Goal: Task Accomplishment & Management: Manage account settings

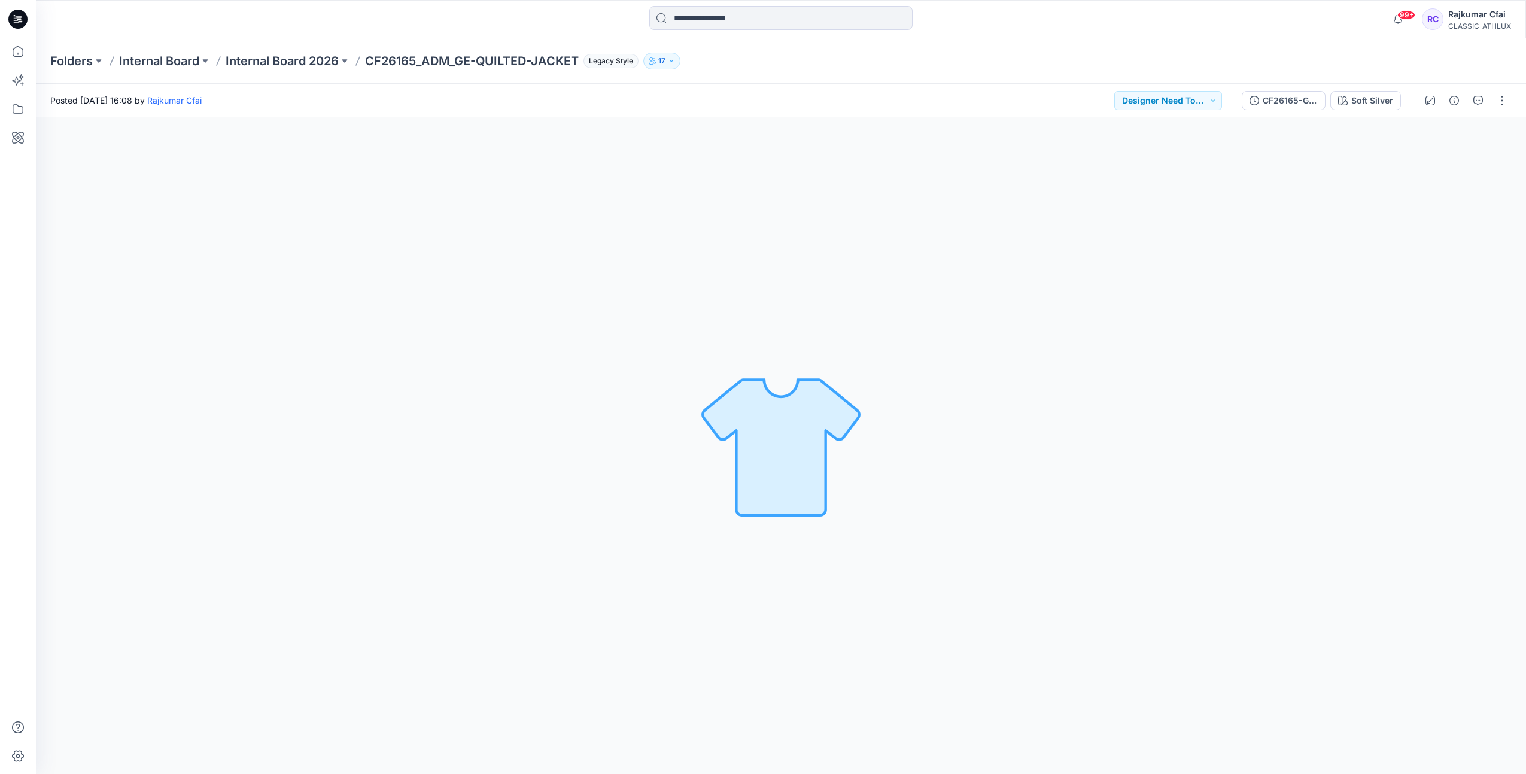
click at [20, 20] on icon at bounding box center [17, 19] width 19 height 19
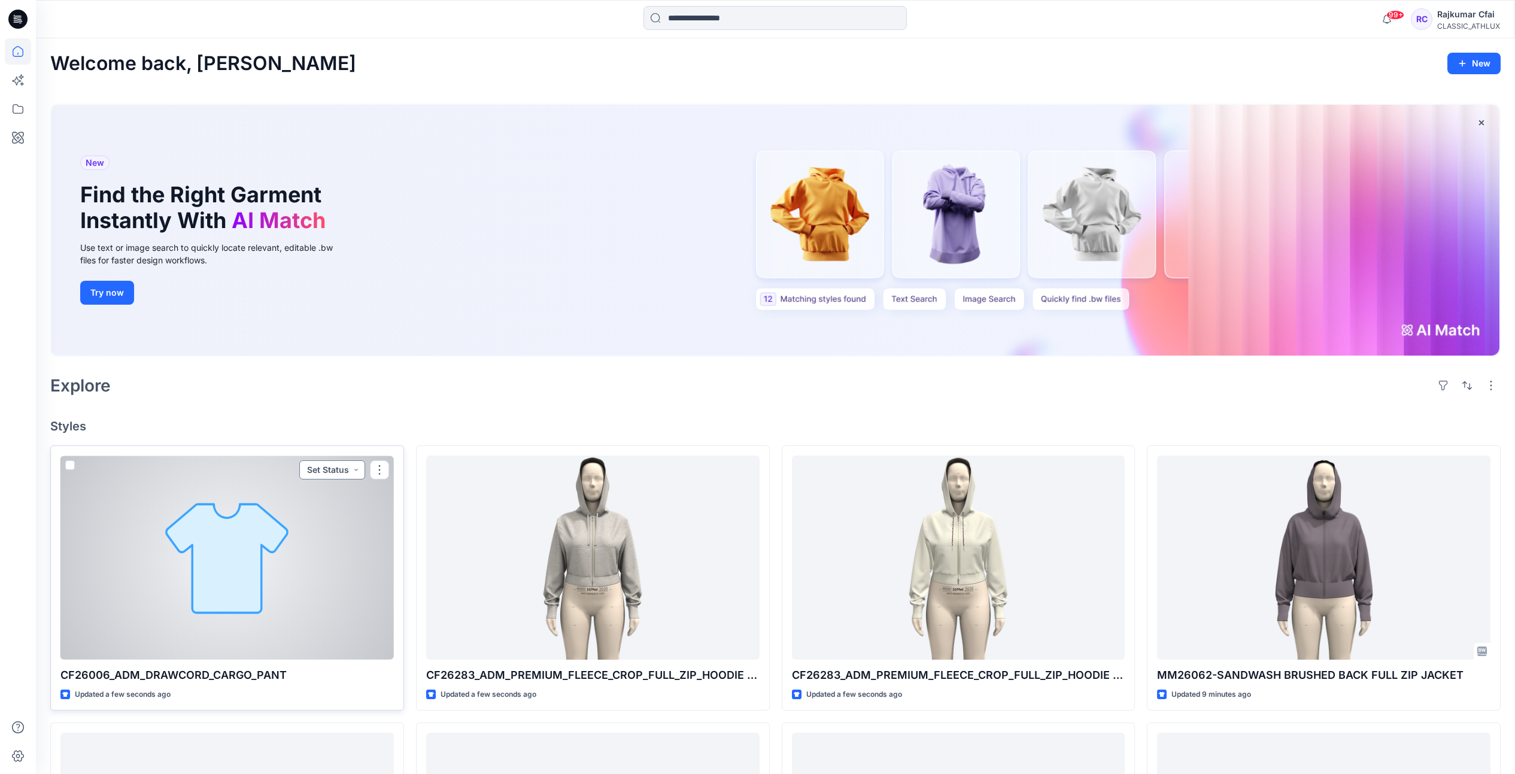
click at [356, 467] on button "Set Status" at bounding box center [332, 469] width 66 height 19
click at [290, 600] on p "Designer Need To Review" at bounding box center [315, 605] width 67 height 16
click at [293, 516] on div at bounding box center [226, 558] width 333 height 204
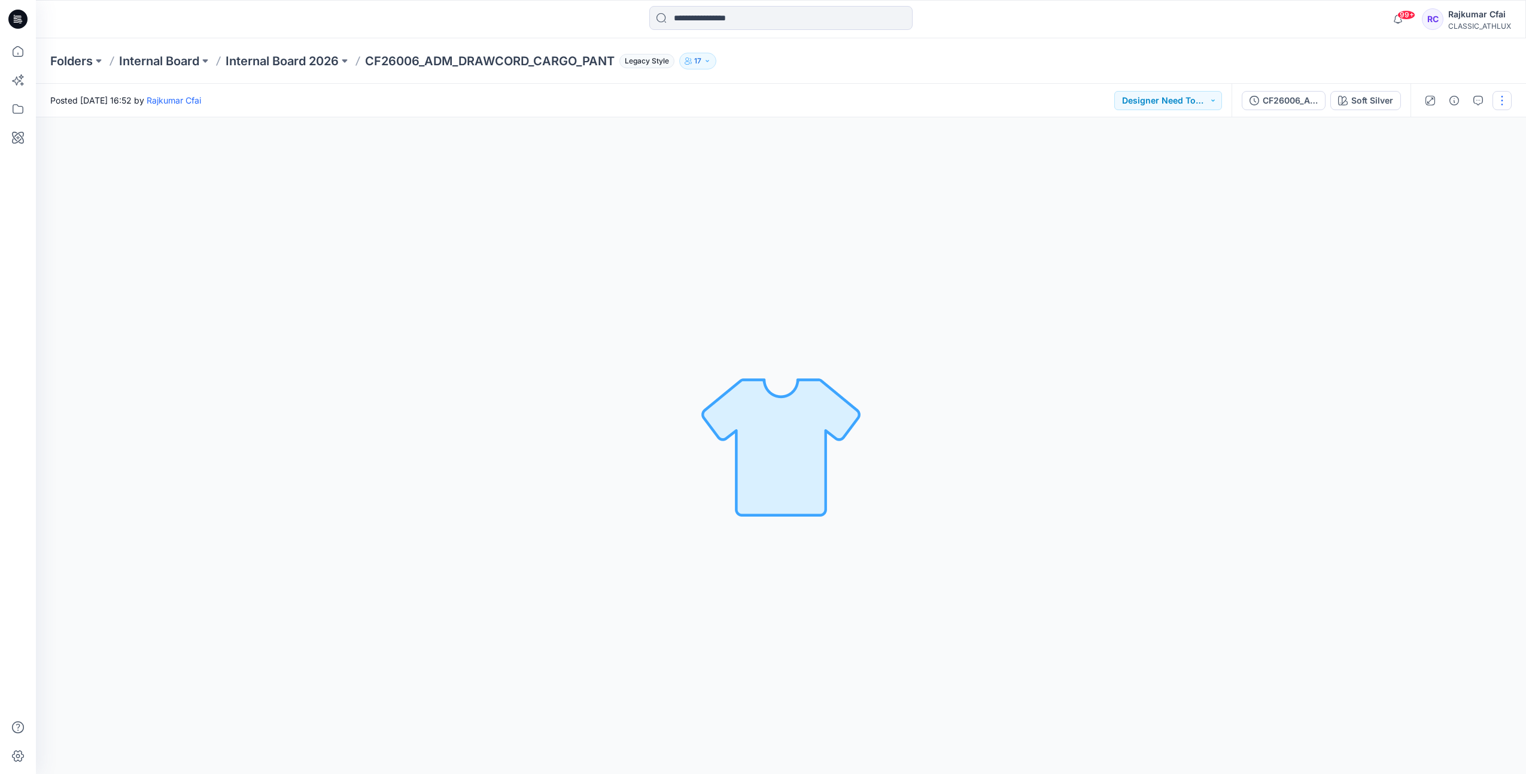
click at [1502, 103] on button "button" at bounding box center [1502, 100] width 19 height 19
click at [1453, 102] on icon "button" at bounding box center [1455, 101] width 10 height 10
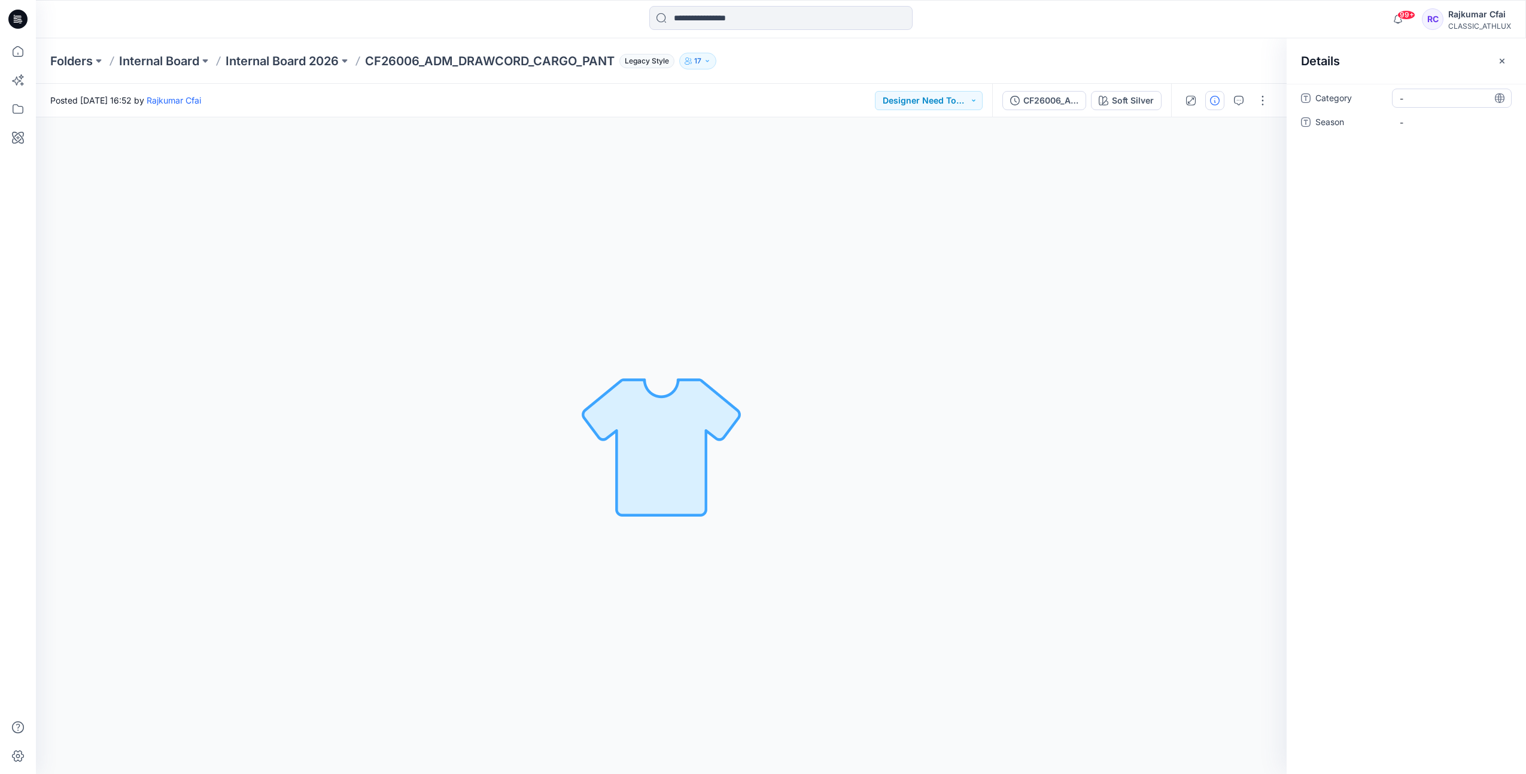
click at [1414, 100] on span "-" at bounding box center [1452, 98] width 104 height 13
type textarea "**"
click at [1429, 120] on span "-" at bounding box center [1452, 122] width 104 height 13
type textarea "*****"
drag, startPoint x: 1419, startPoint y: 102, endPoint x: 1361, endPoint y: 100, distance: 58.1
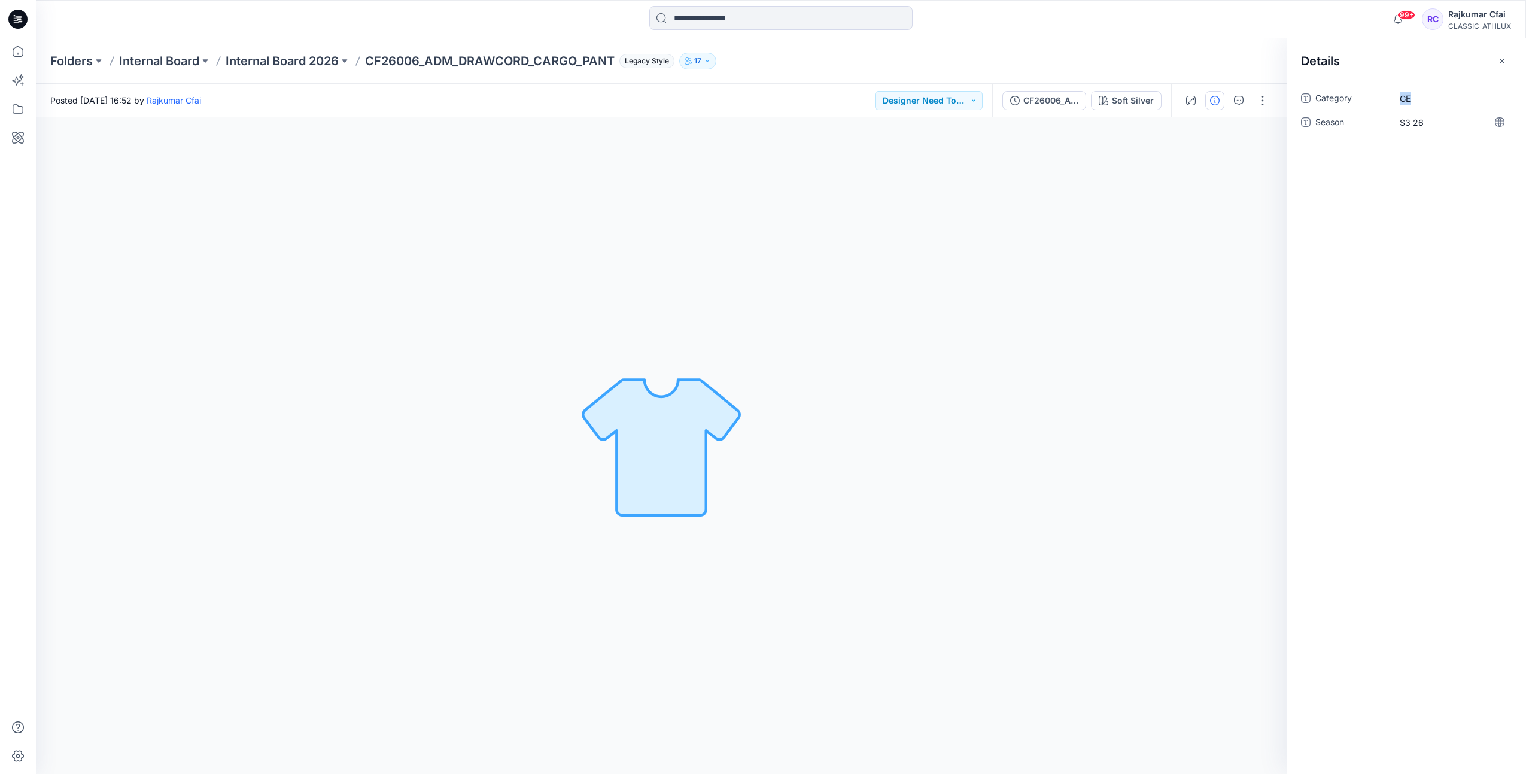
click at [1361, 100] on div "Category GE" at bounding box center [1406, 98] width 211 height 19
click at [1418, 102] on span "GE" at bounding box center [1452, 98] width 104 height 13
drag, startPoint x: 1418, startPoint y: 102, endPoint x: 1370, endPoint y: 100, distance: 47.9
click at [1370, 100] on div "Category **" at bounding box center [1406, 98] width 211 height 19
type textarea "*****"
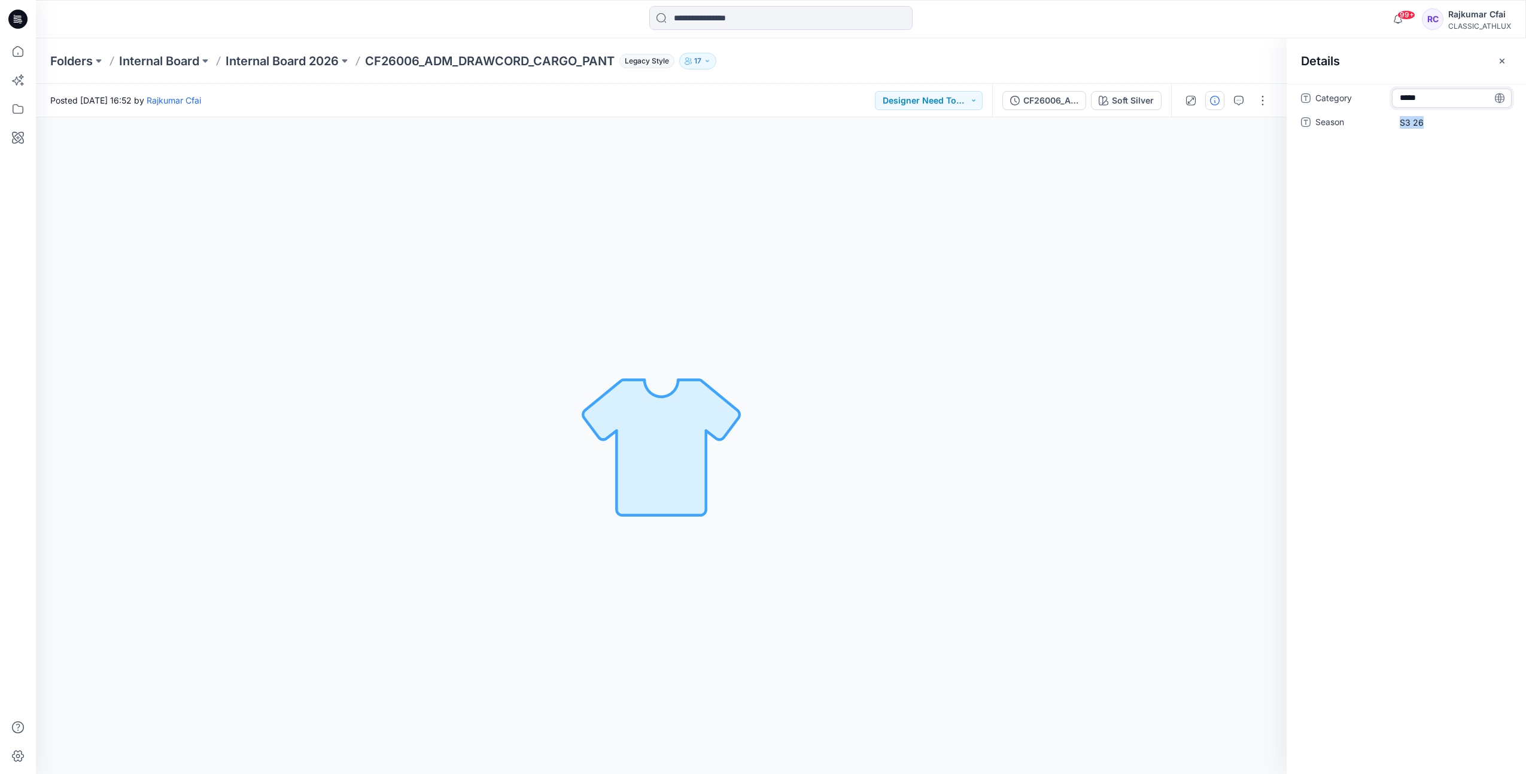
drag, startPoint x: 1430, startPoint y: 121, endPoint x: 1338, endPoint y: 139, distance: 93.9
click at [1338, 139] on div "Category ***** Season S3 26" at bounding box center [1406, 117] width 211 height 57
click at [20, 22] on icon at bounding box center [17, 19] width 19 height 19
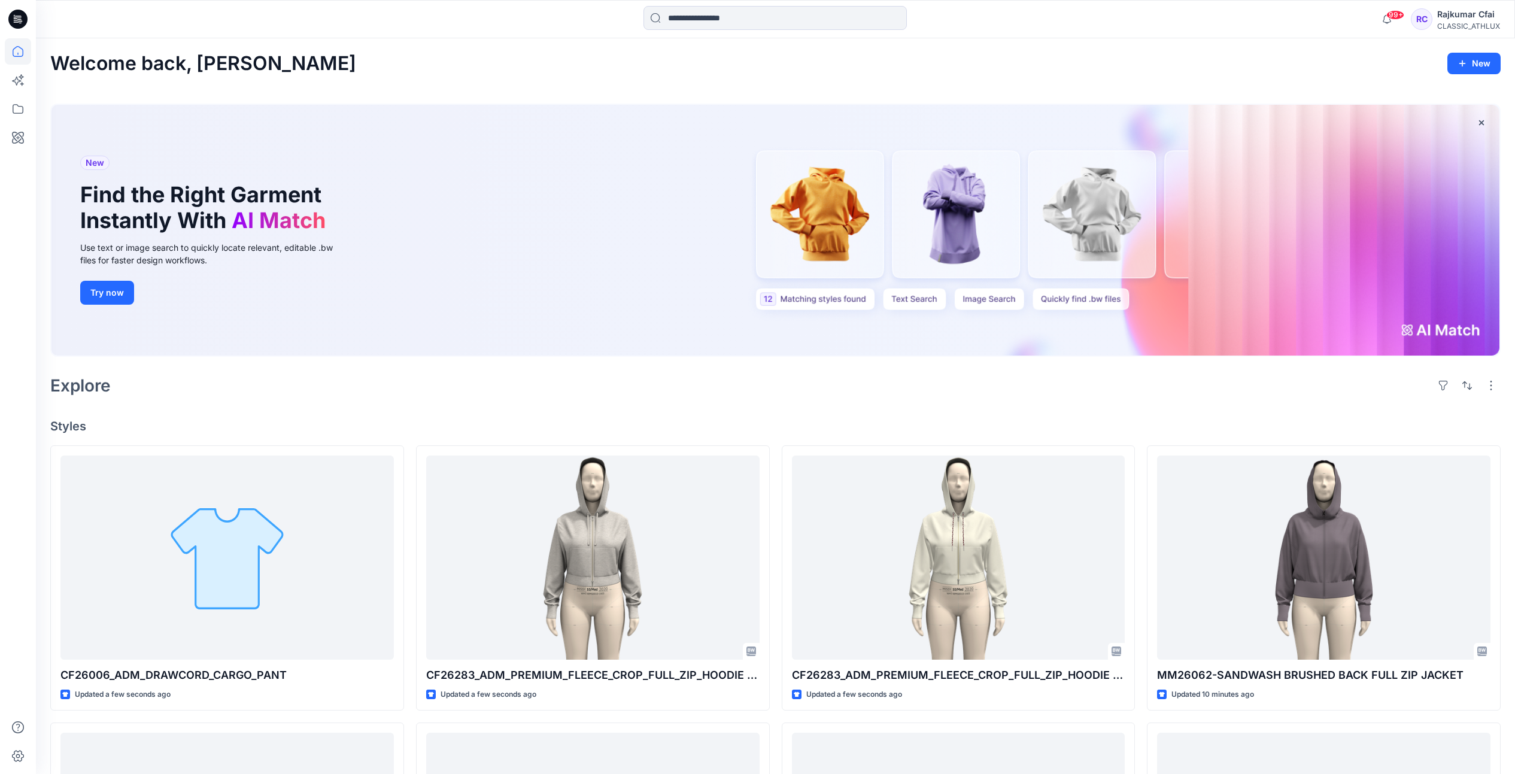
drag, startPoint x: 14, startPoint y: 23, endPoint x: 65, endPoint y: 154, distance: 140.1
click at [14, 23] on icon at bounding box center [17, 19] width 19 height 19
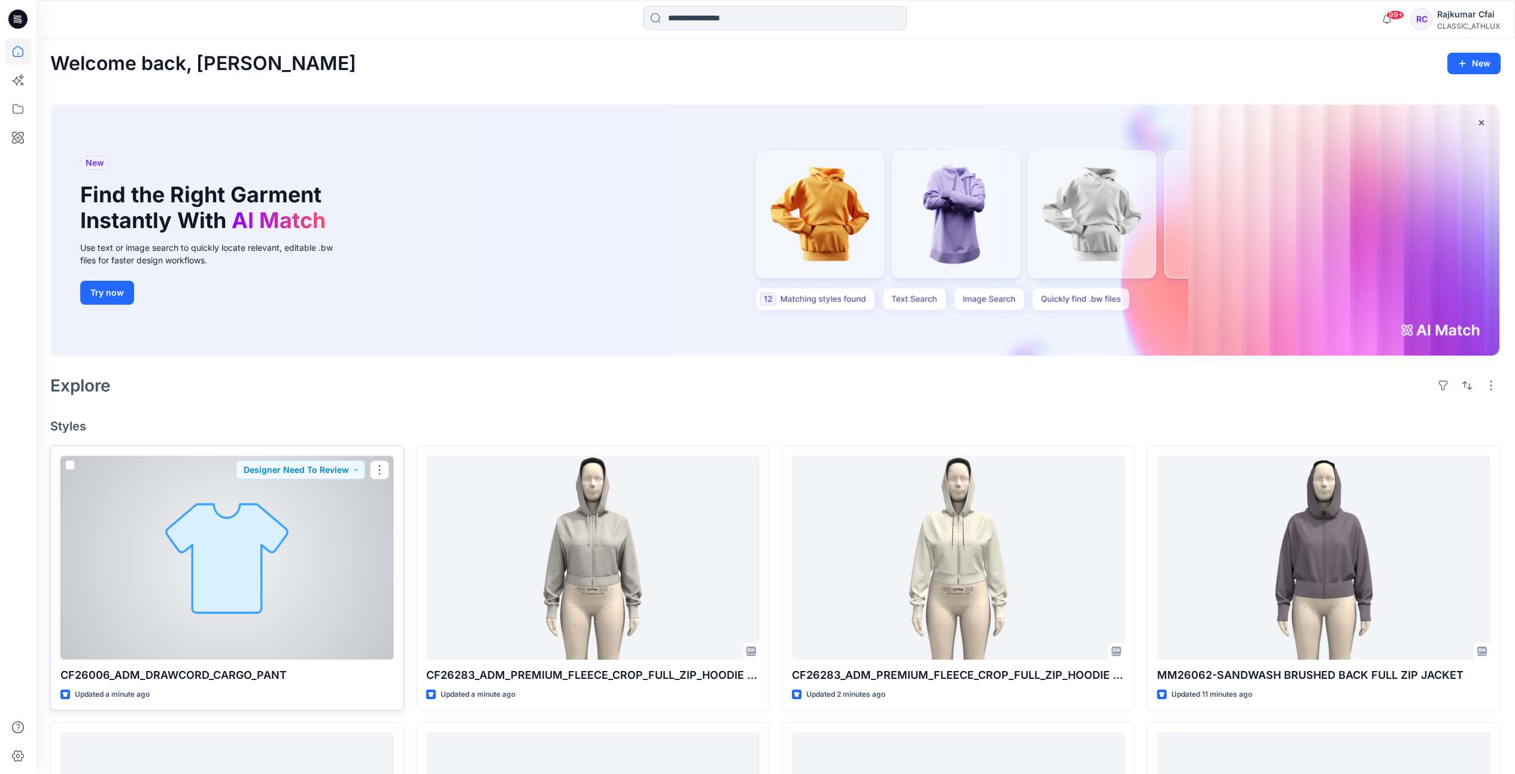
click at [284, 585] on div at bounding box center [226, 558] width 333 height 204
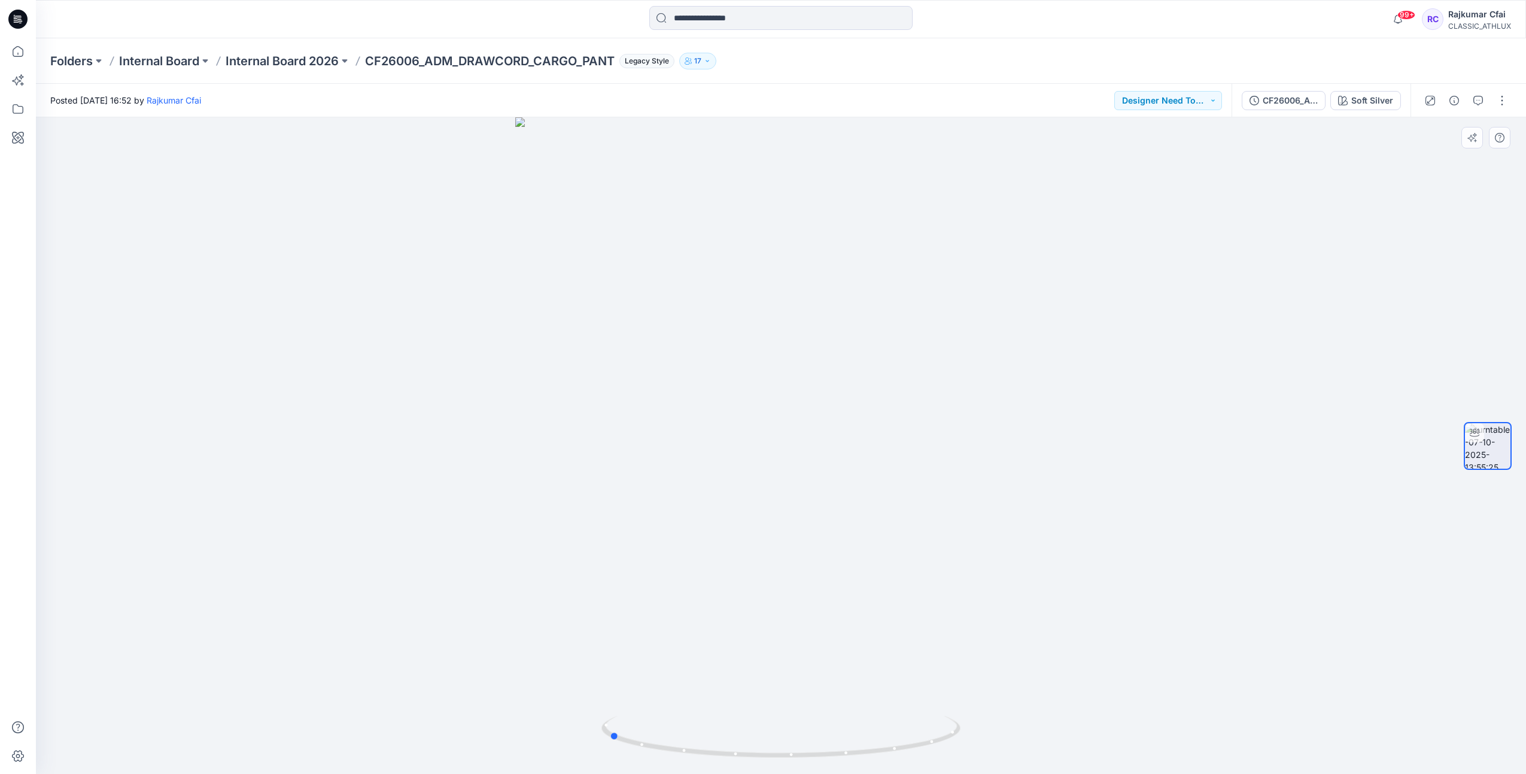
drag, startPoint x: 1014, startPoint y: 639, endPoint x: 842, endPoint y: 631, distance: 172.5
click at [842, 631] on div at bounding box center [781, 445] width 1490 height 657
drag, startPoint x: 1012, startPoint y: 447, endPoint x: 1034, endPoint y: 469, distance: 31.3
click at [1034, 469] on div at bounding box center [781, 445] width 1490 height 657
drag, startPoint x: 1099, startPoint y: 505, endPoint x: 907, endPoint y: 501, distance: 191.6
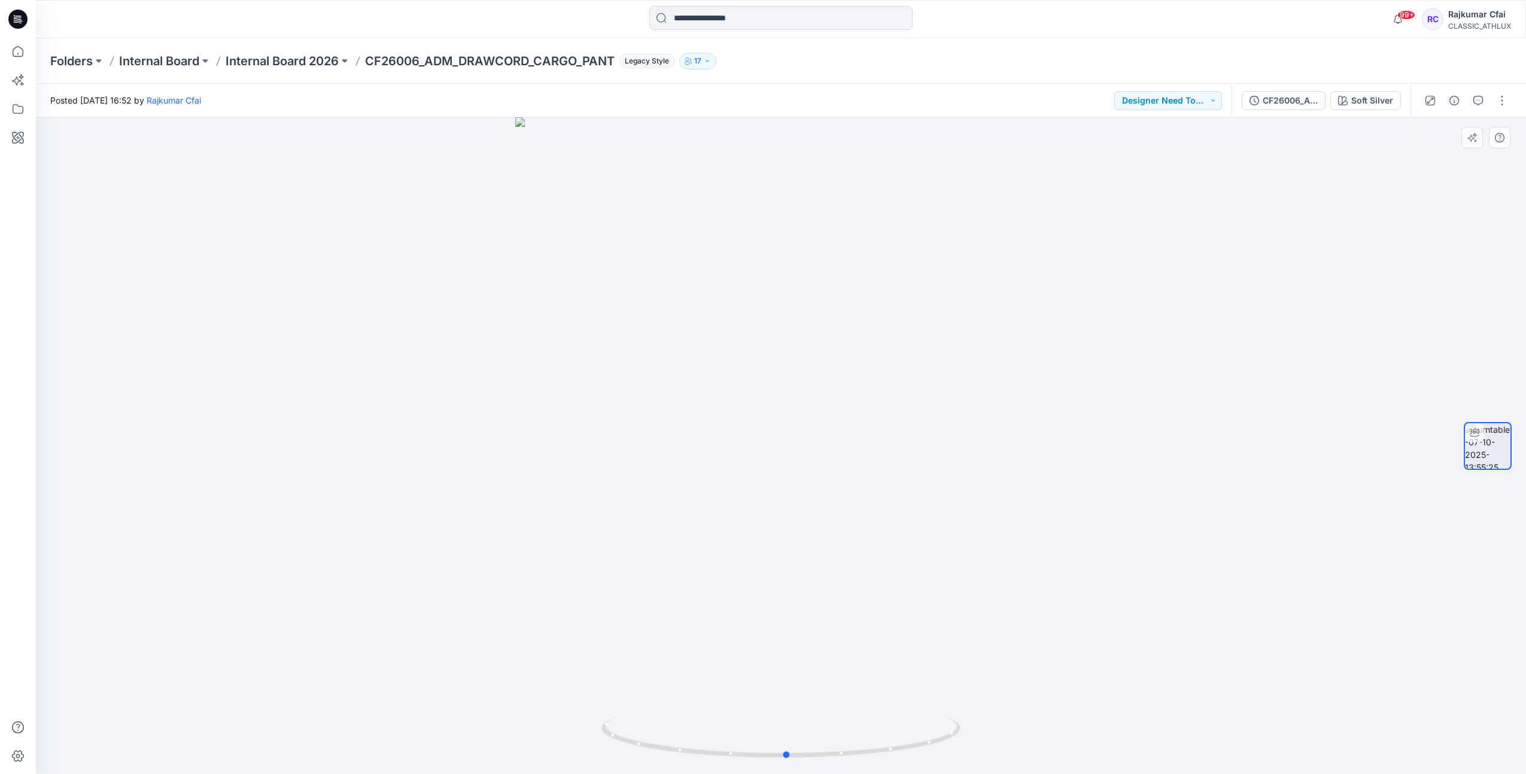
click at [895, 508] on div at bounding box center [781, 445] width 1490 height 657
click at [1027, 418] on div at bounding box center [781, 445] width 1490 height 657
click at [1389, 102] on div "Soft Silver" at bounding box center [1373, 100] width 42 height 13
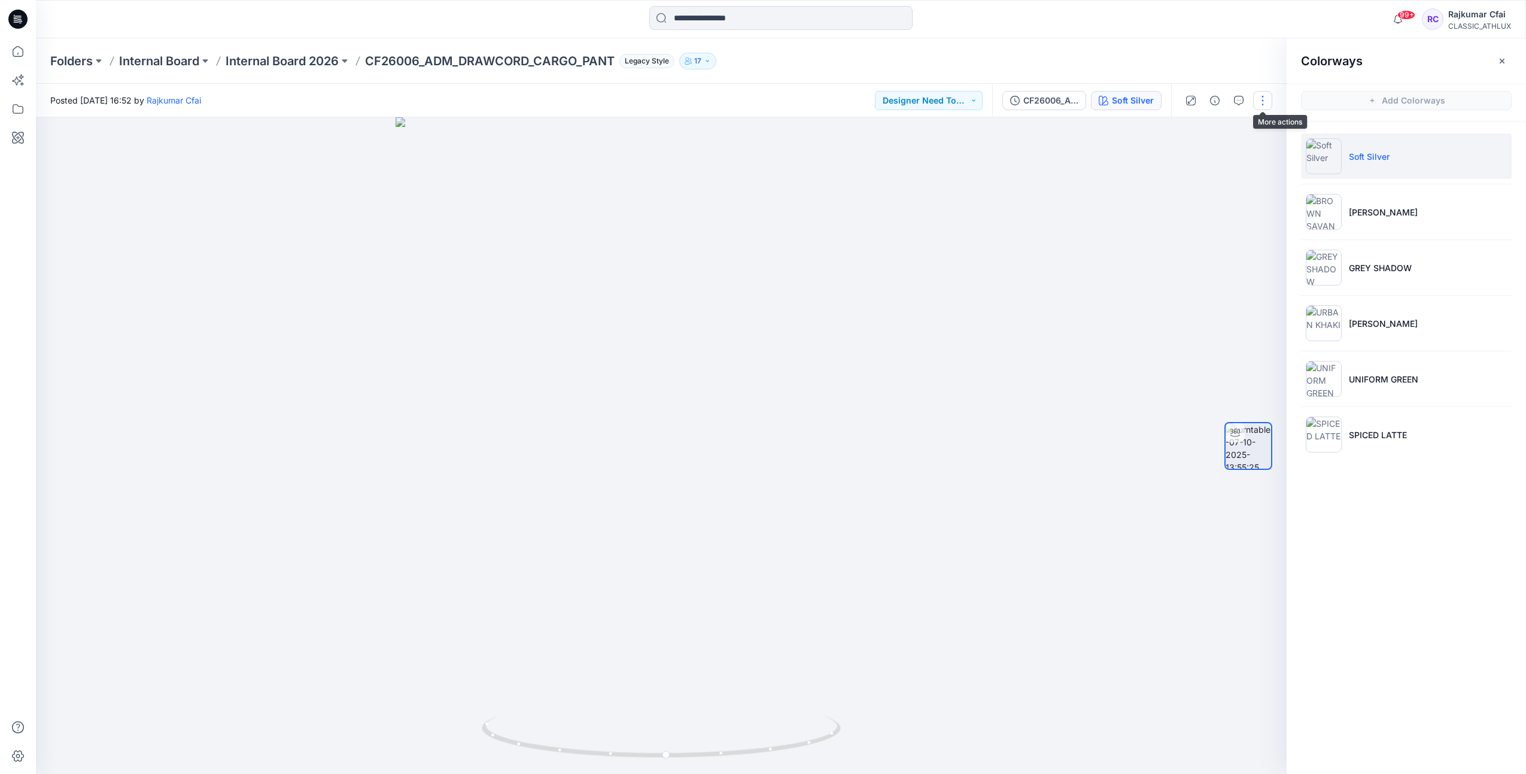
click at [1260, 101] on button "button" at bounding box center [1262, 100] width 19 height 19
click at [1188, 129] on p "Edit" at bounding box center [1186, 128] width 15 height 13
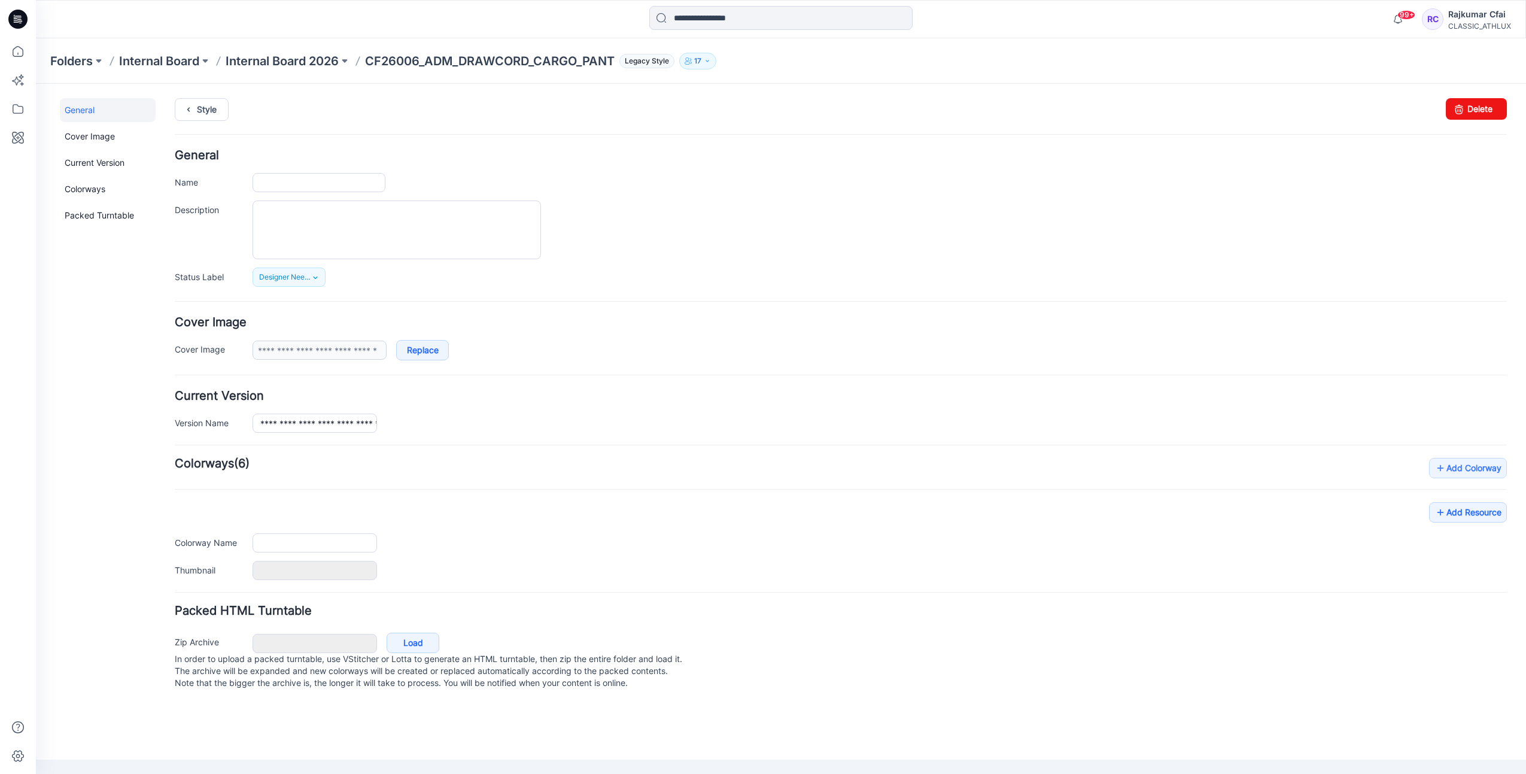
type input "**********"
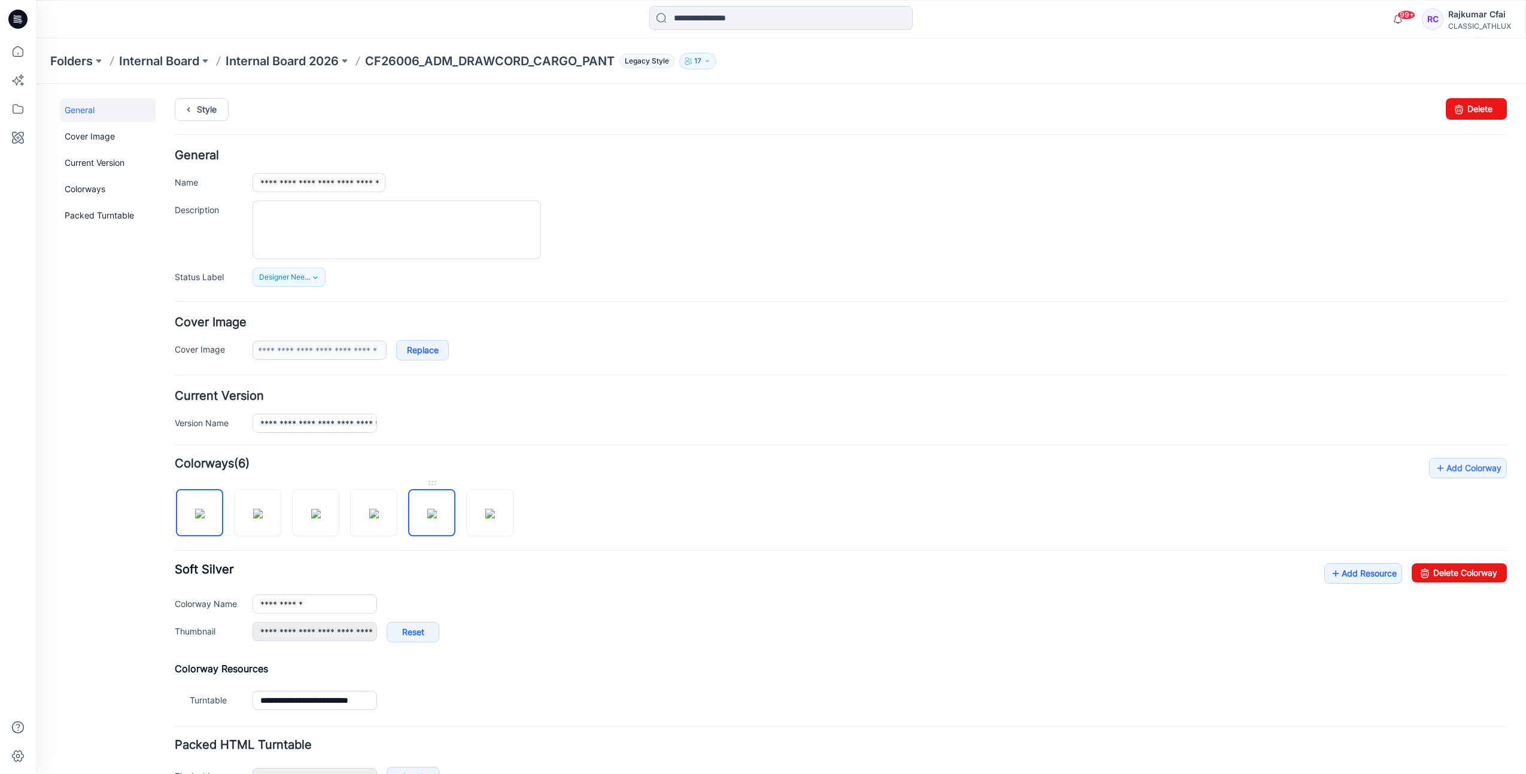
click at [437, 509] on img at bounding box center [432, 514] width 10 height 10
type input "**********"
click at [677, 500] on div "**********" at bounding box center [841, 586] width 1332 height 256
click at [208, 111] on link "Style" at bounding box center [202, 109] width 54 height 23
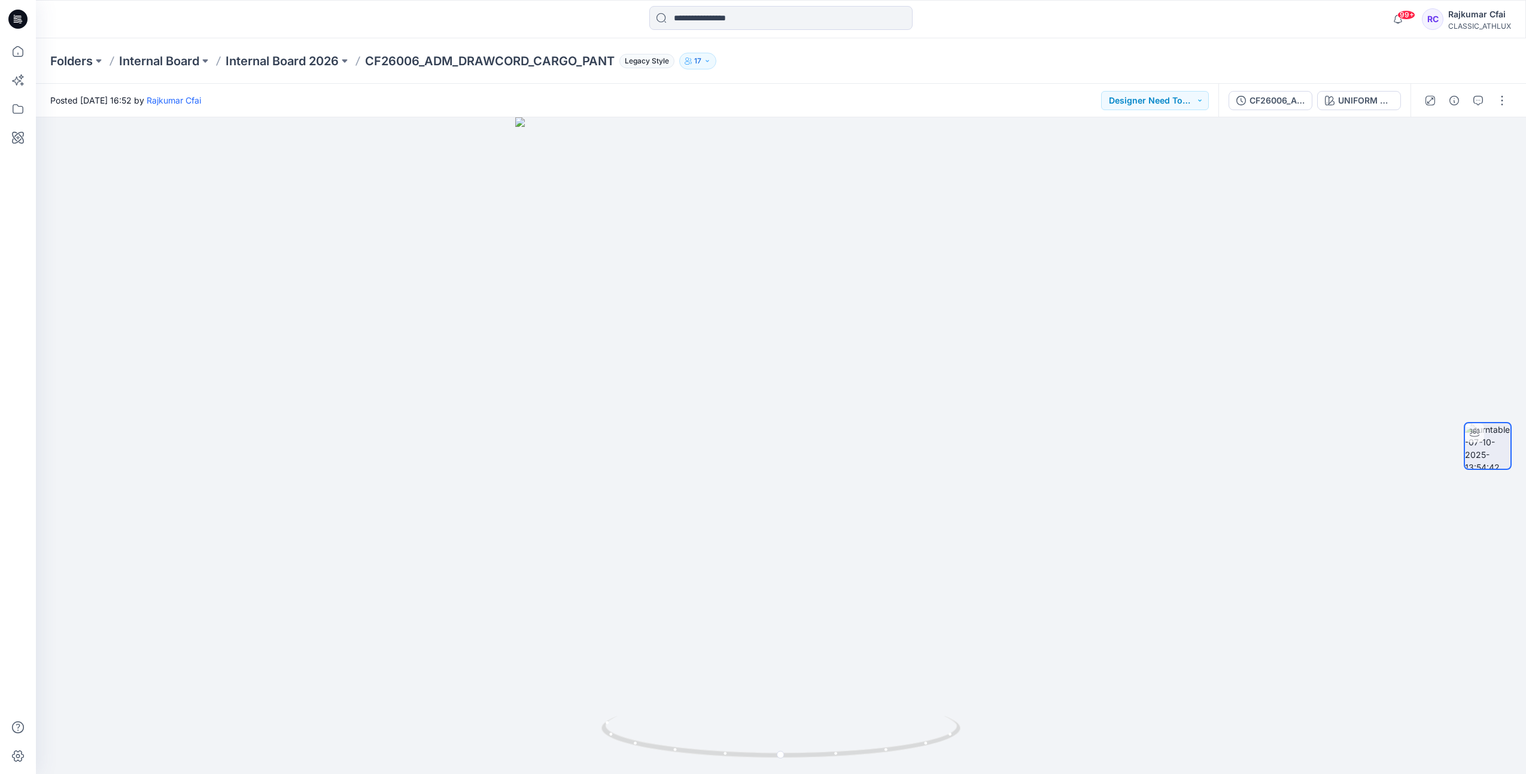
click at [16, 21] on icon at bounding box center [17, 19] width 19 height 19
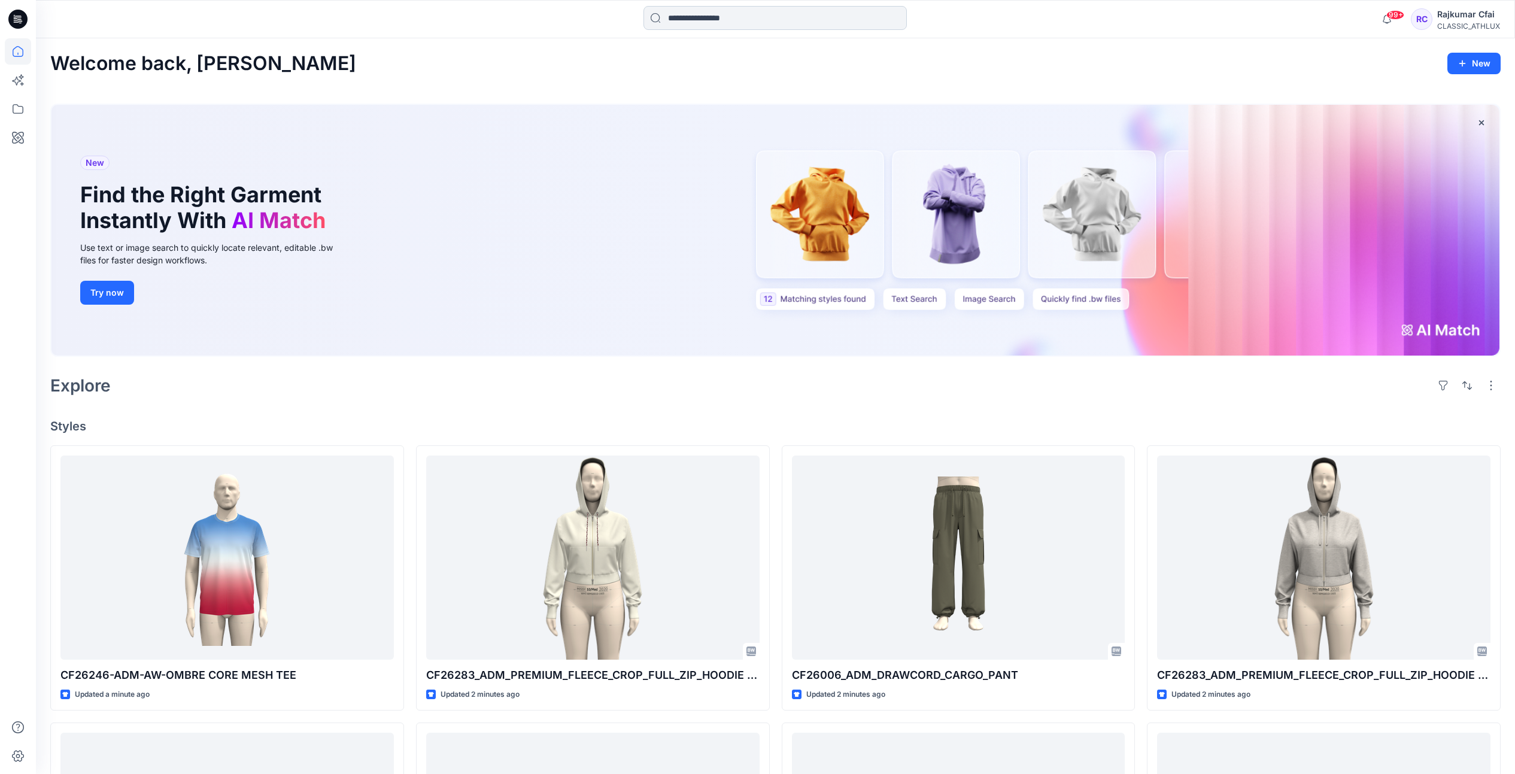
click at [759, 20] on input at bounding box center [774, 18] width 263 height 24
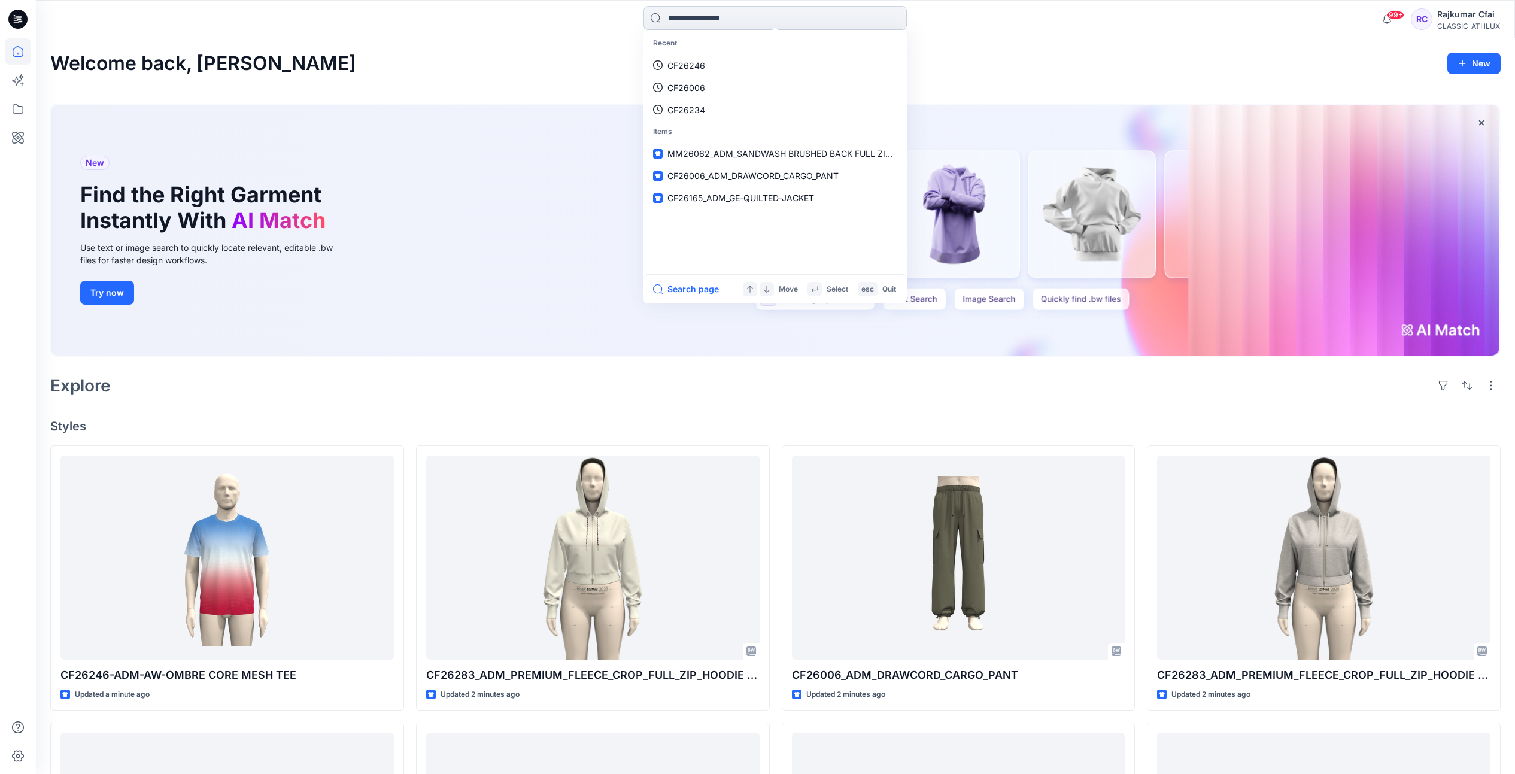
paste input "*******"
type input "*******"
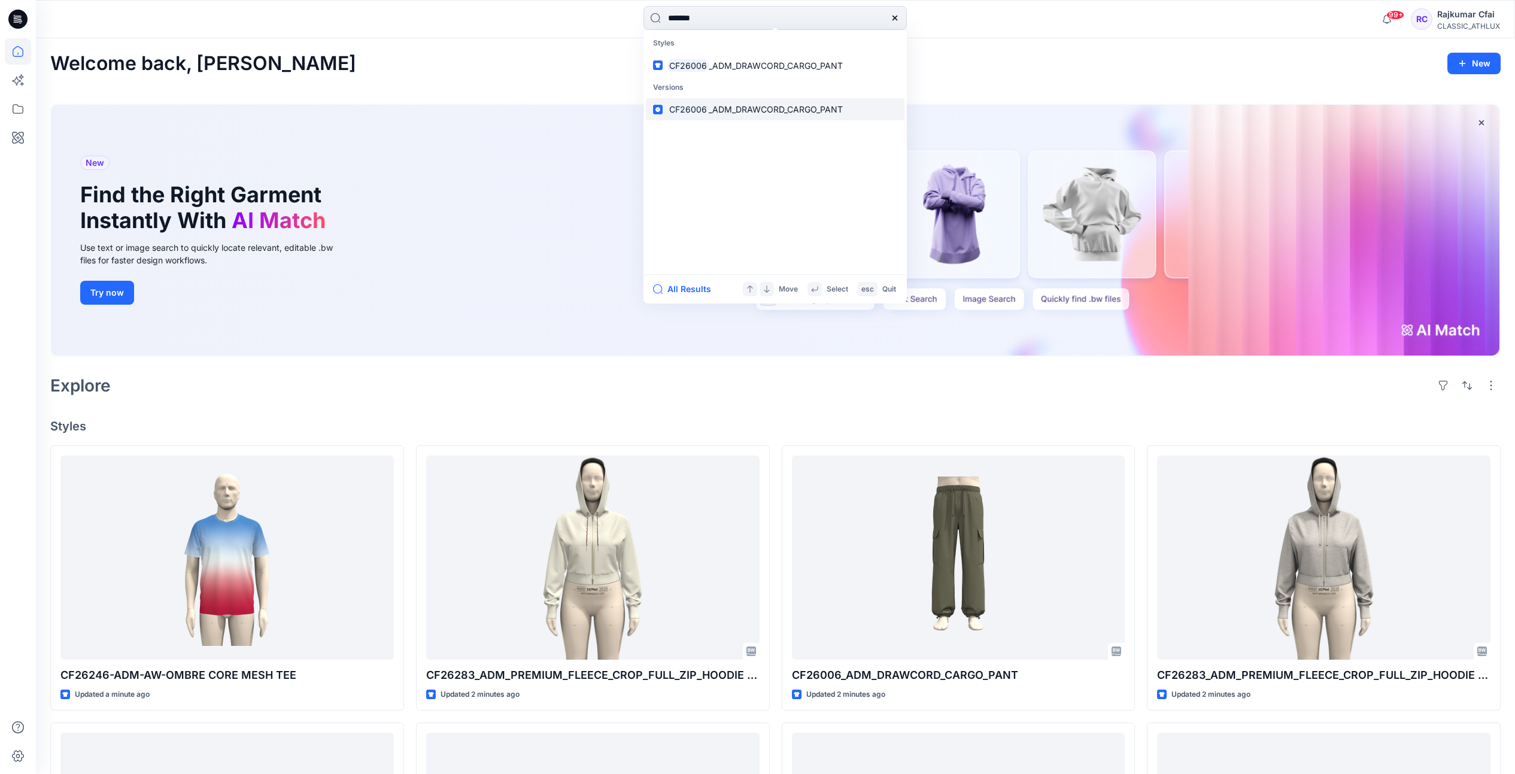
click at [743, 113] on span "_ADM_DRAWCORD_CARGO_PANT" at bounding box center [776, 109] width 134 height 10
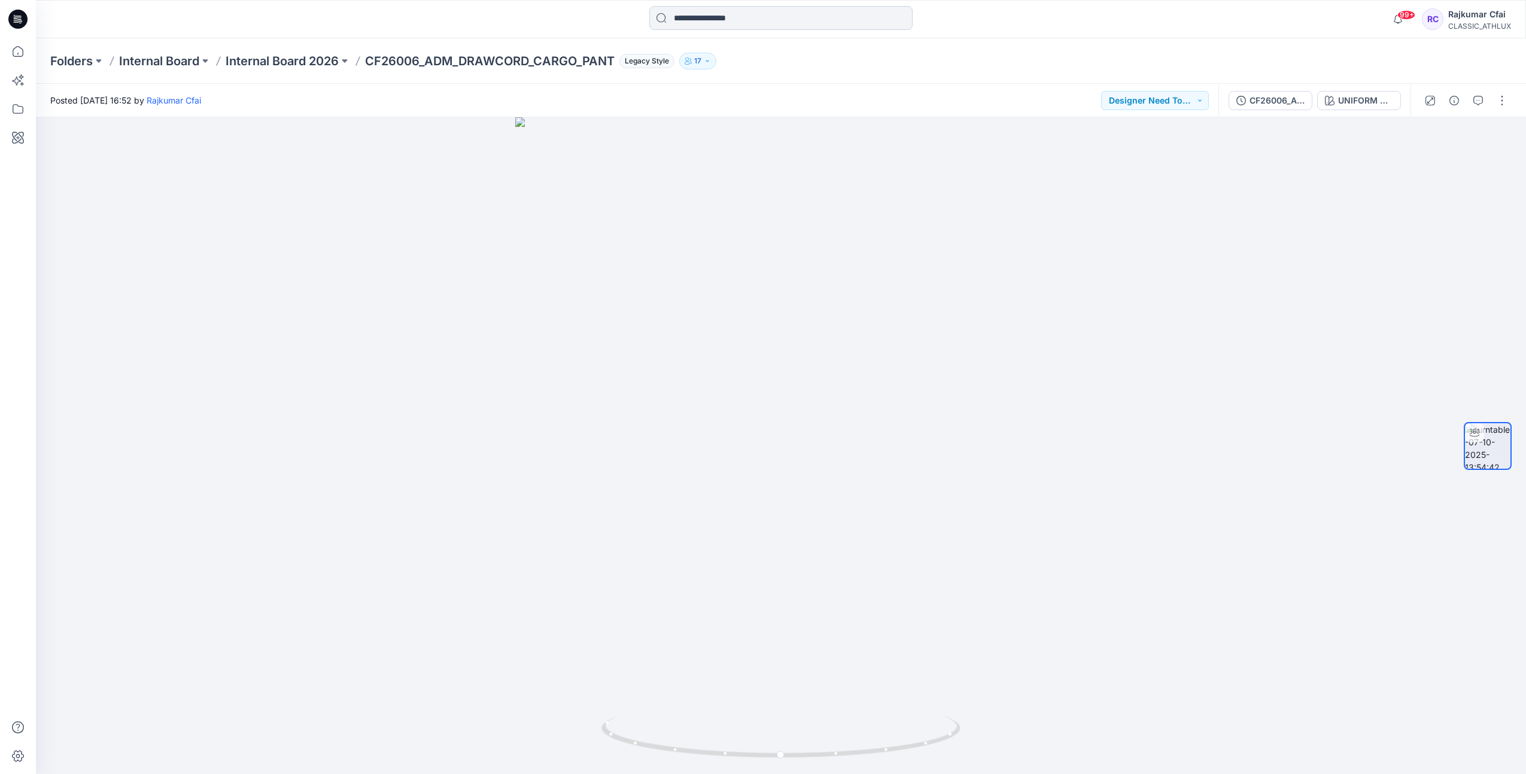
click at [699, 11] on input at bounding box center [780, 18] width 263 height 24
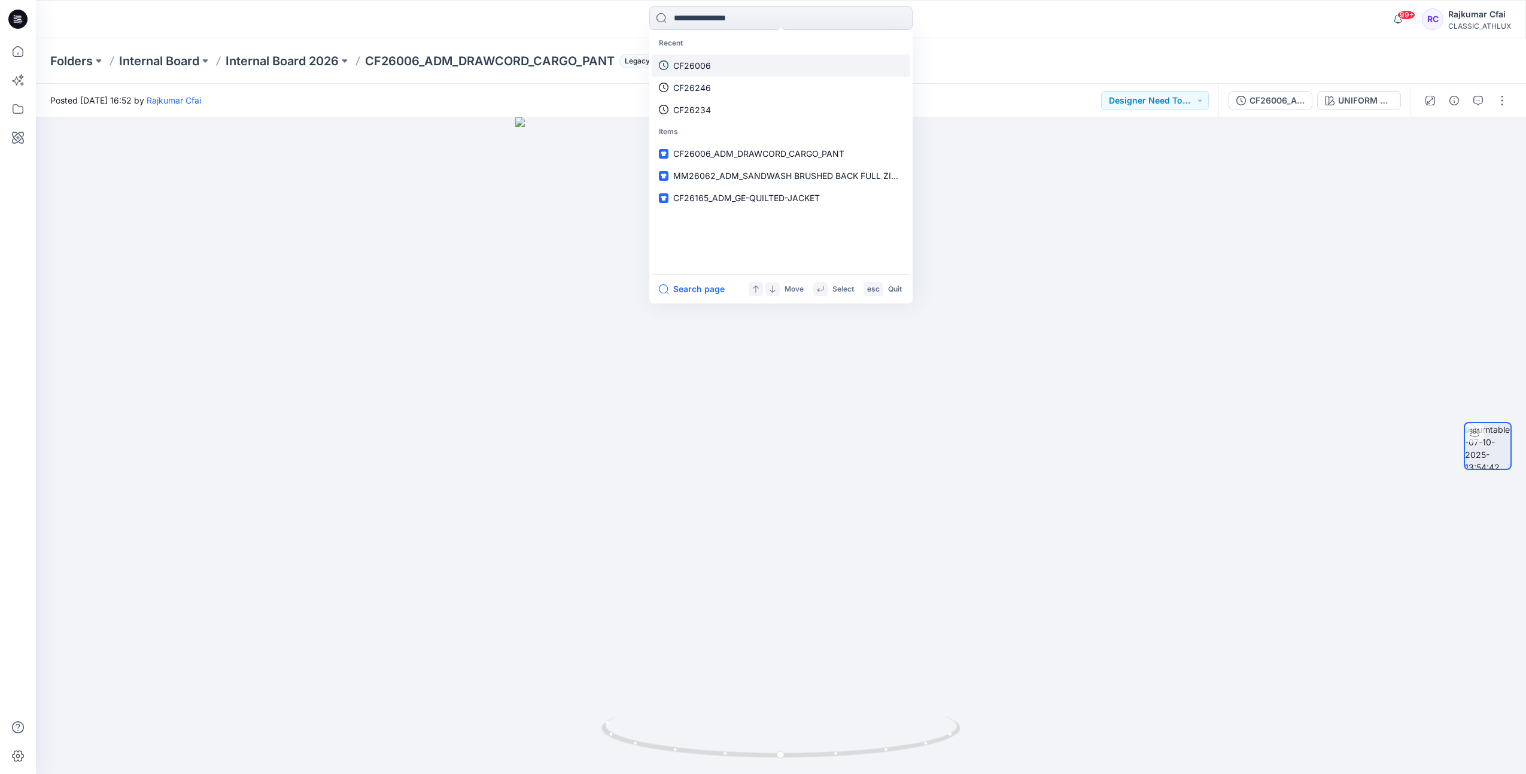
click at [691, 65] on p "CF26006" at bounding box center [692, 65] width 38 height 13
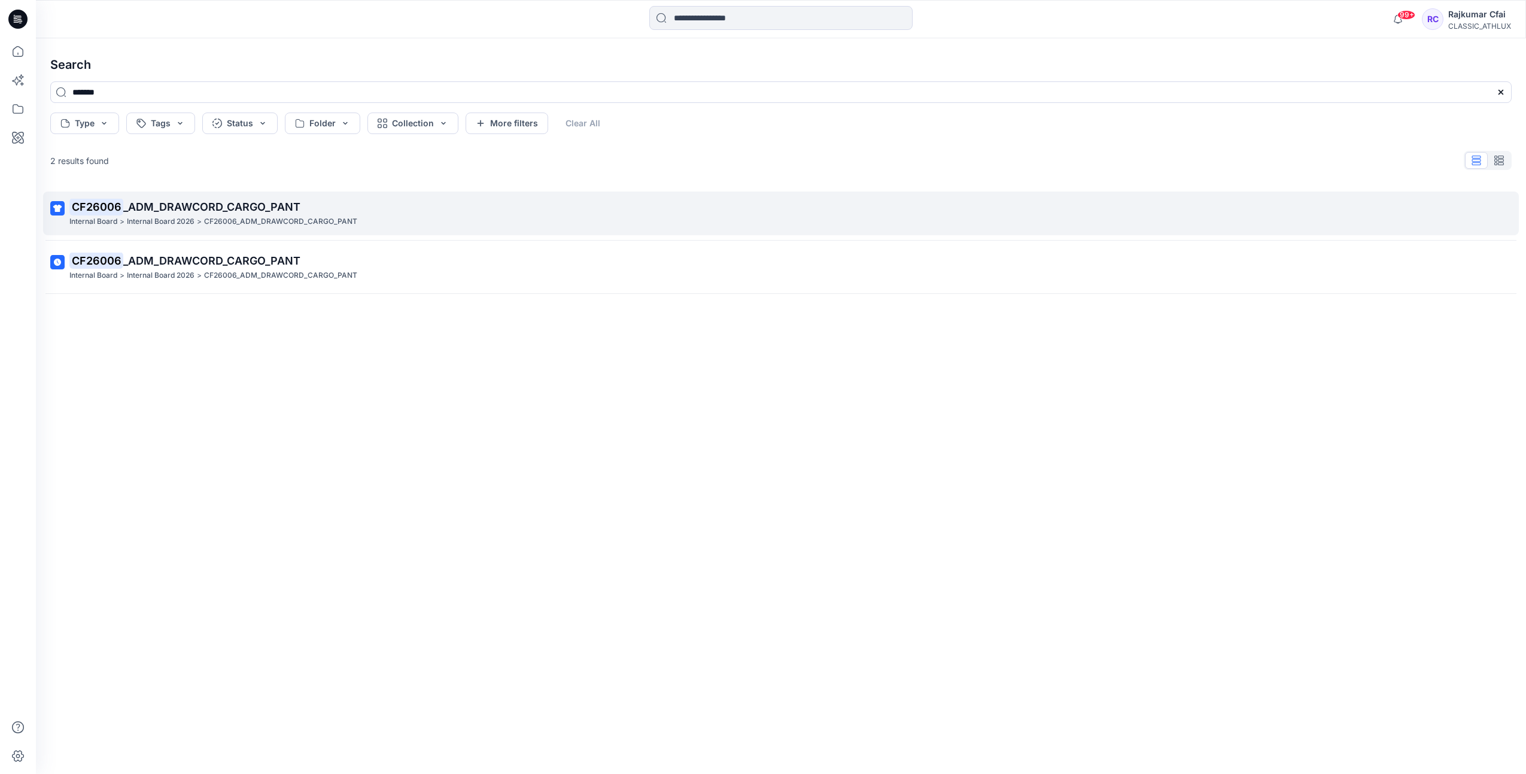
click at [180, 208] on span "_ADM_DRAWCORD_CARGO_PANT" at bounding box center [211, 207] width 177 height 13
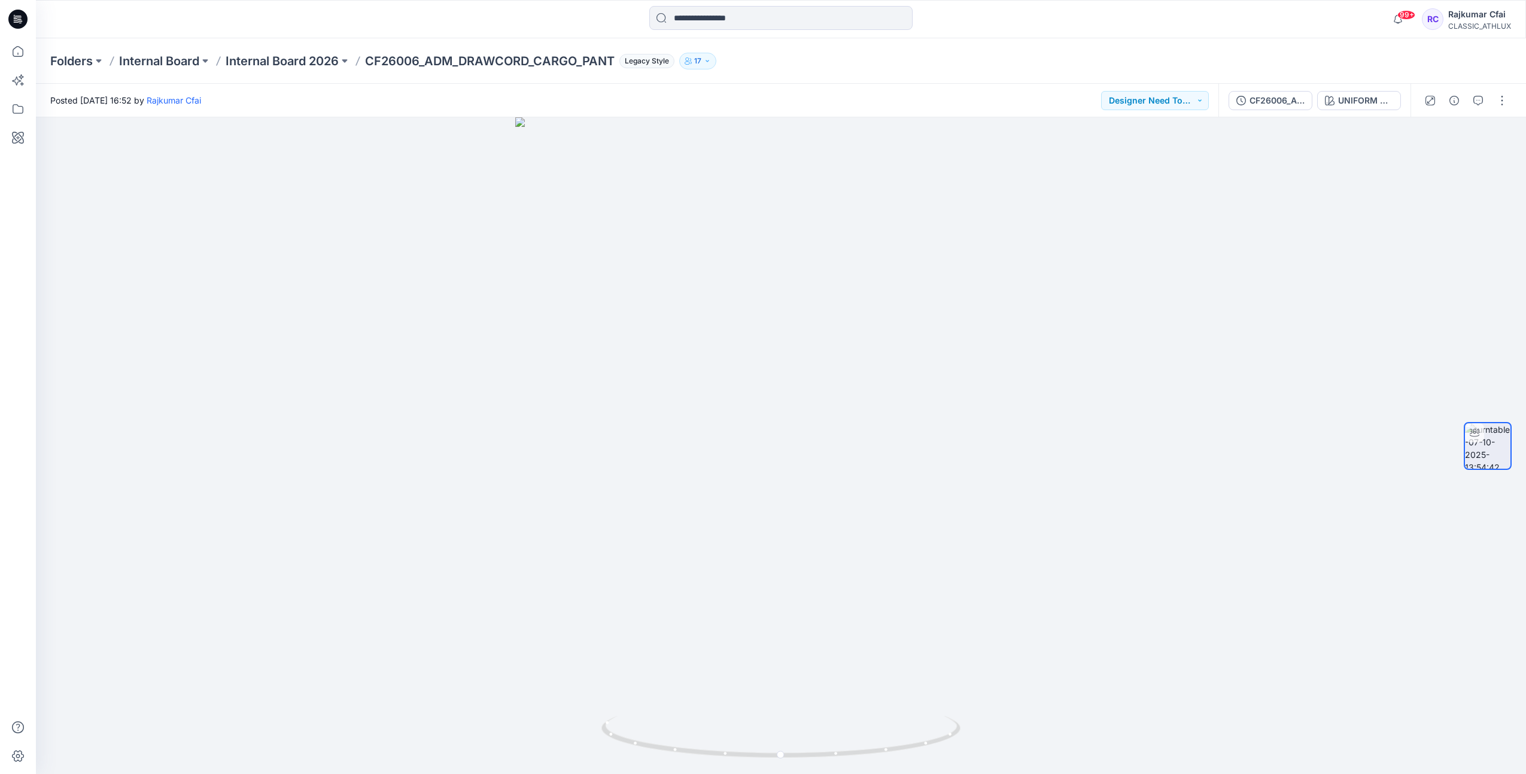
click at [17, 17] on icon at bounding box center [18, 17] width 5 height 1
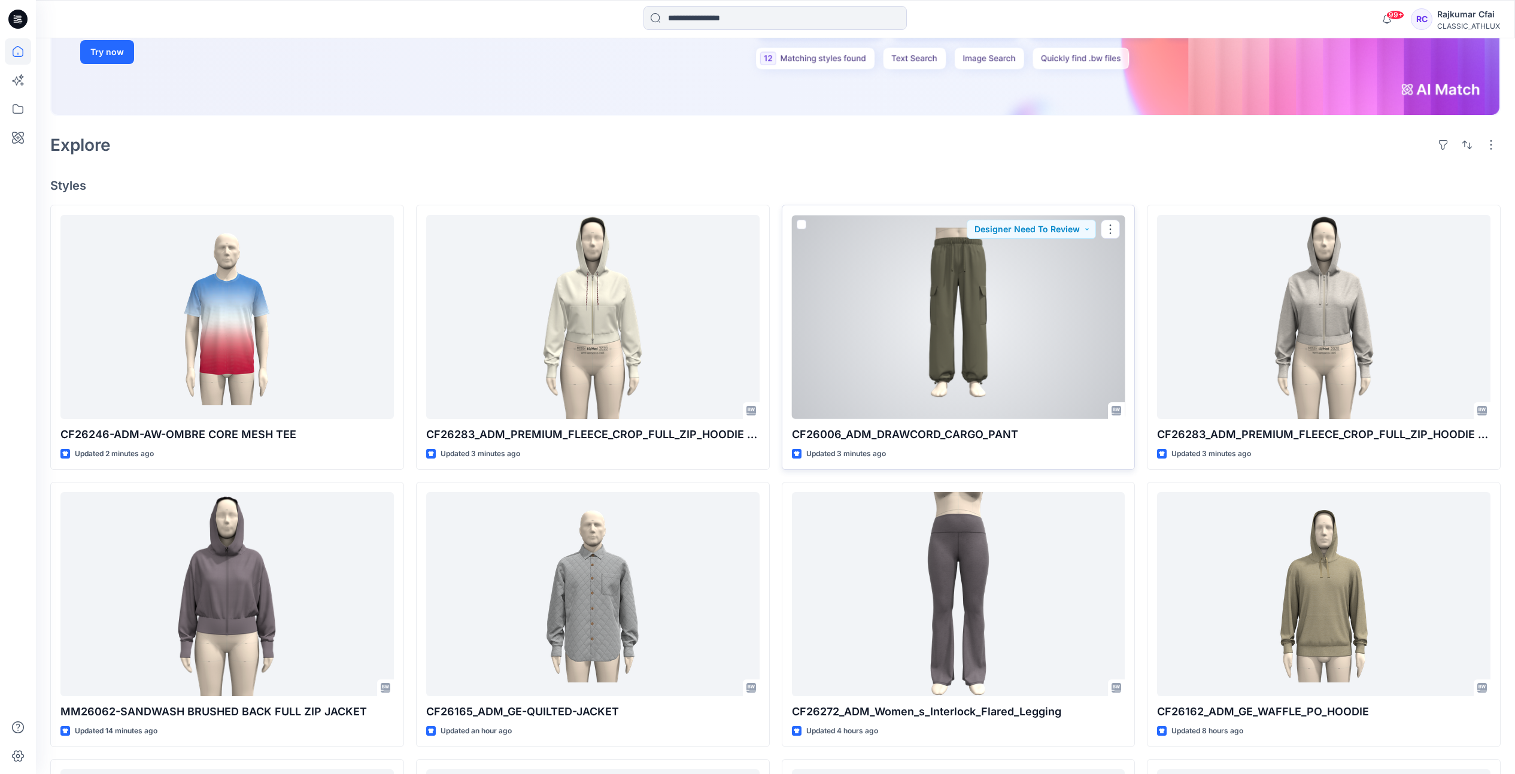
scroll to position [299, 0]
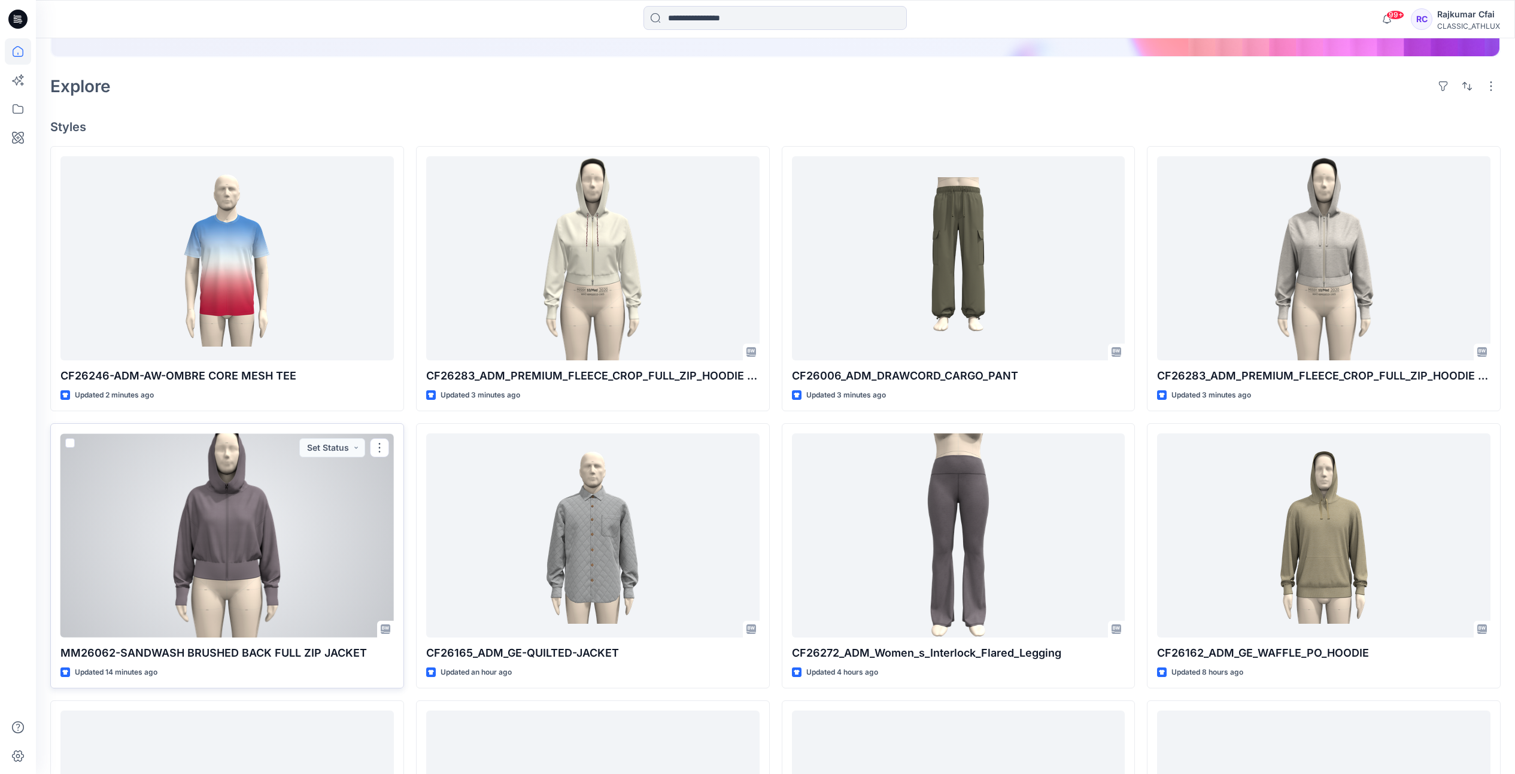
click at [158, 475] on div at bounding box center [226, 535] width 333 height 204
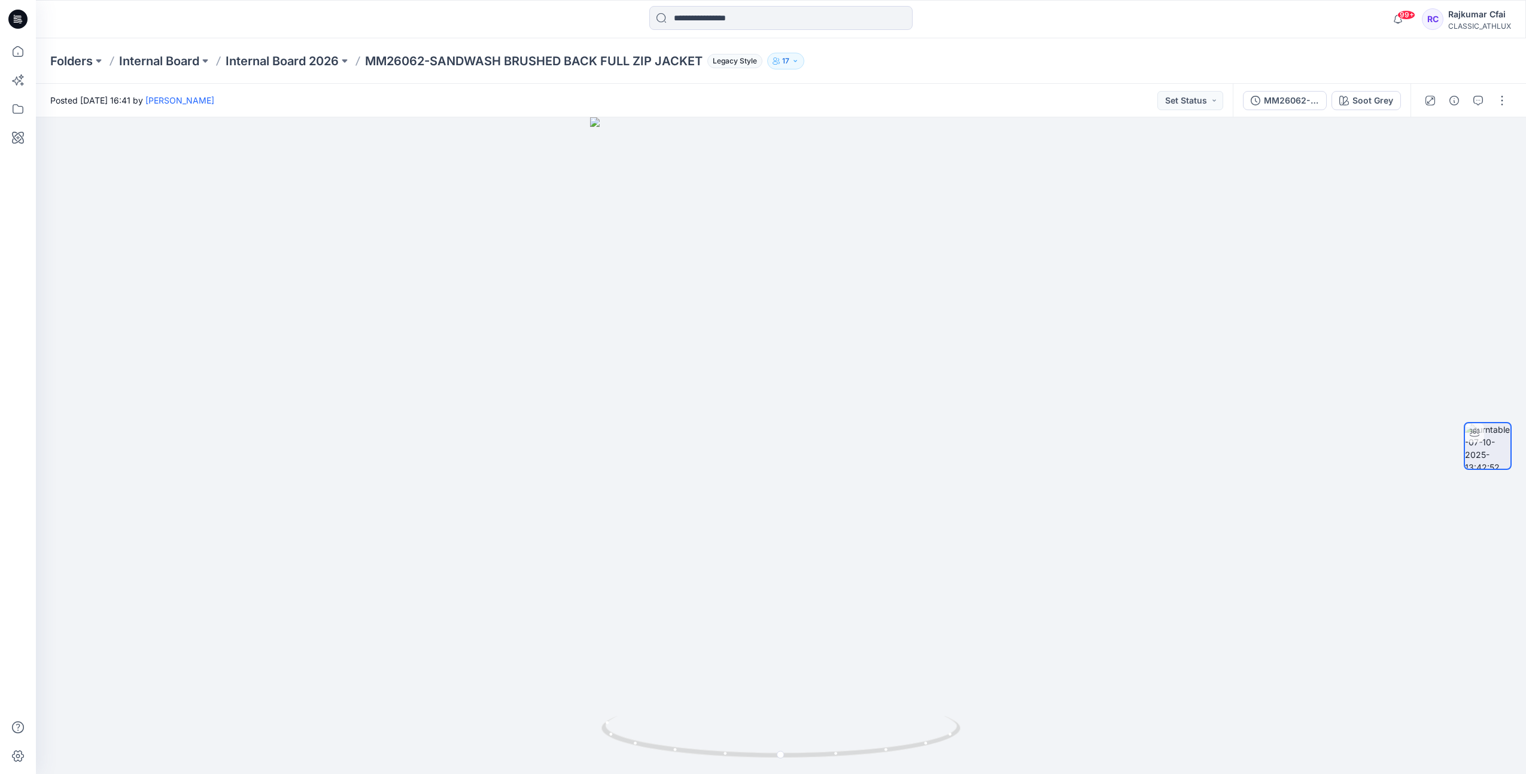
click at [16, 17] on icon at bounding box center [17, 19] width 19 height 19
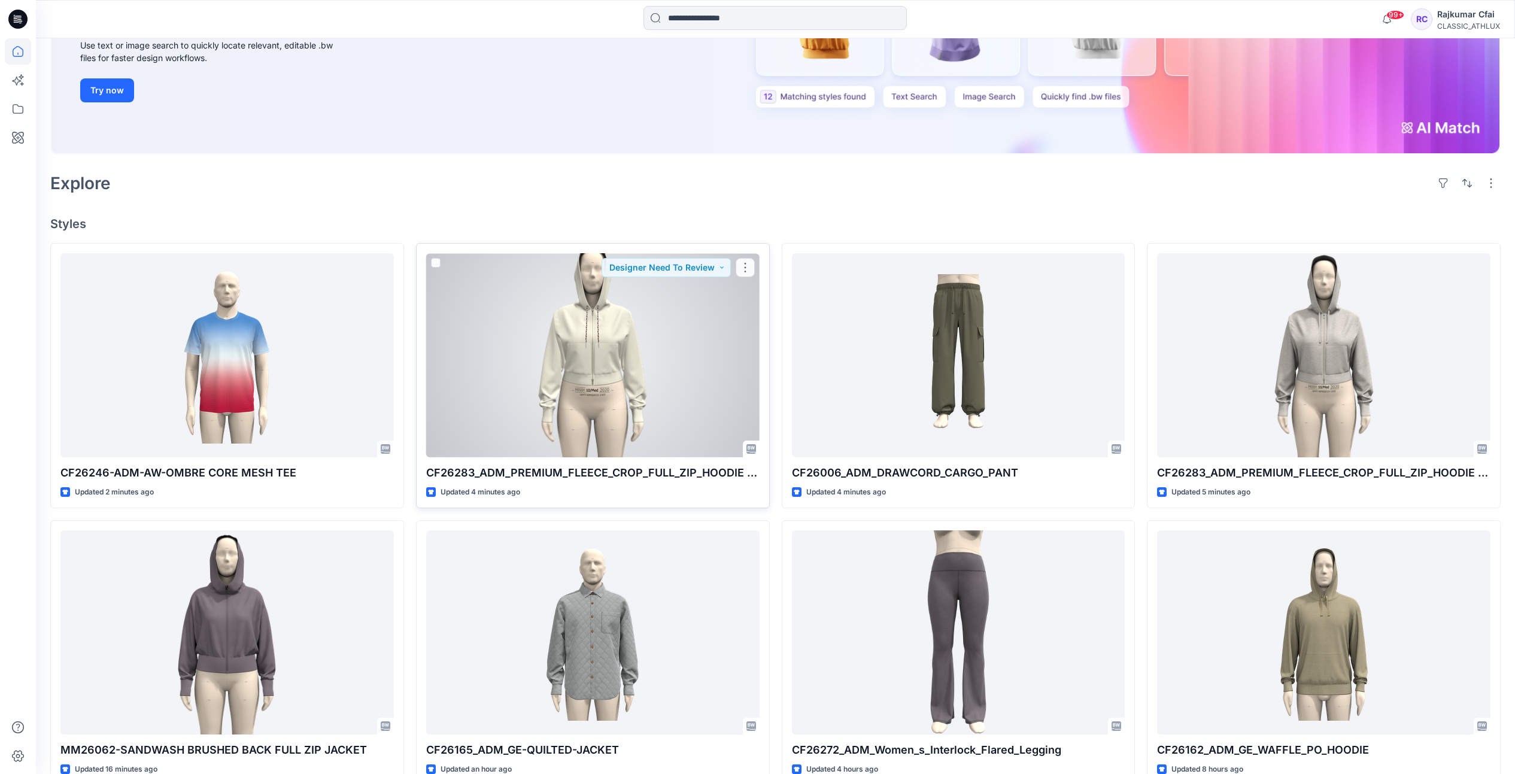
scroll to position [299, 0]
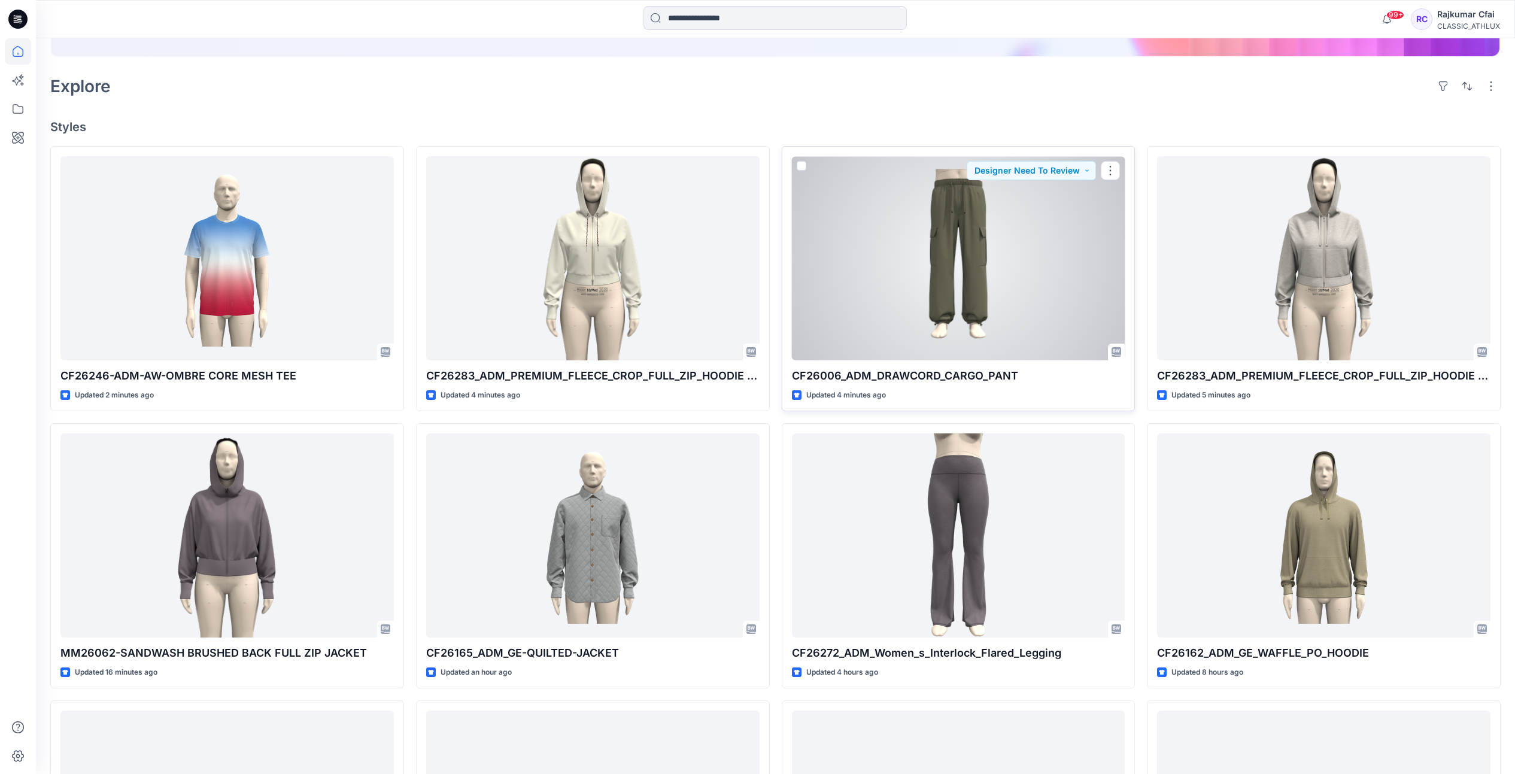
click at [954, 265] on div at bounding box center [958, 258] width 333 height 204
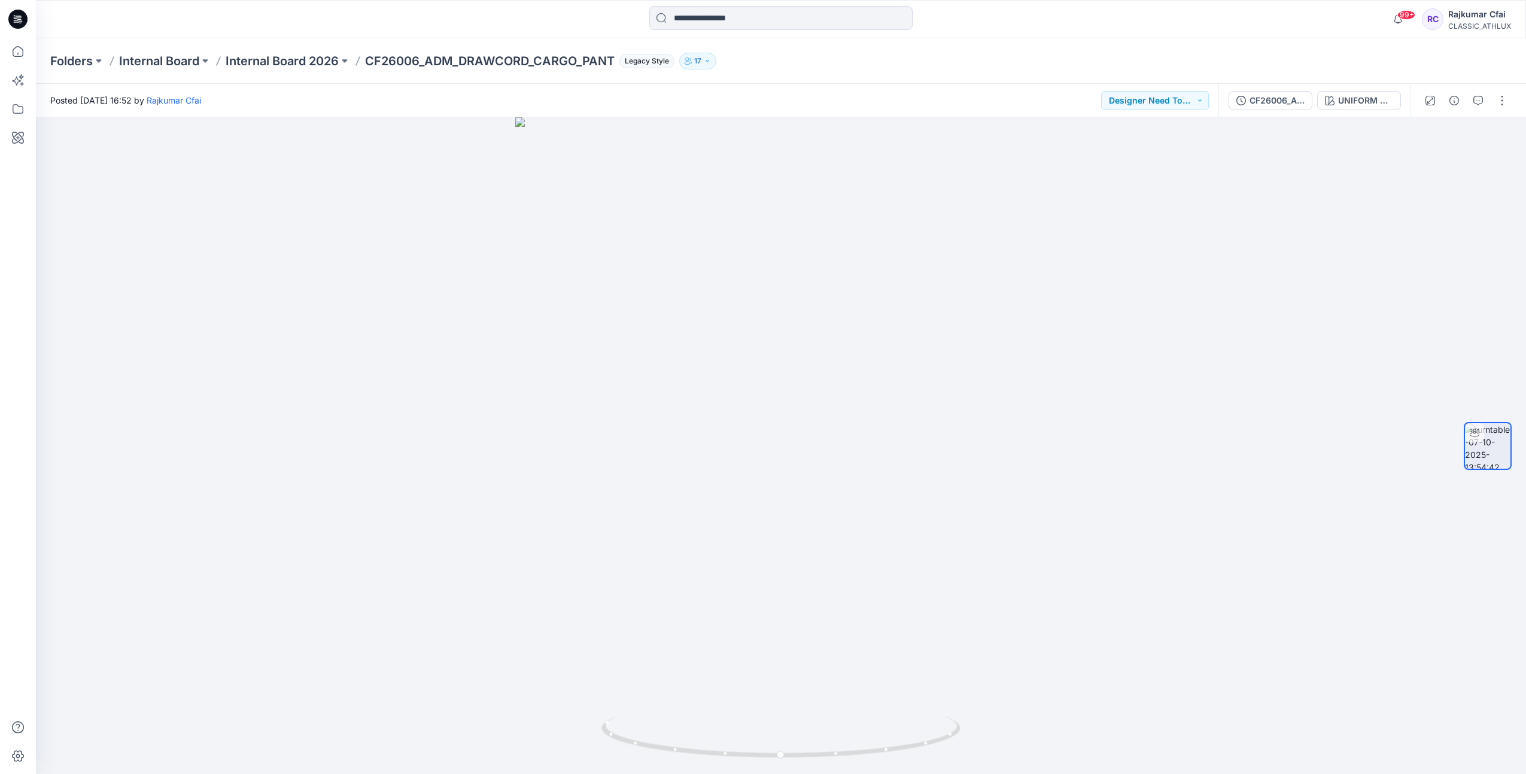
click at [20, 17] on icon at bounding box center [17, 19] width 19 height 19
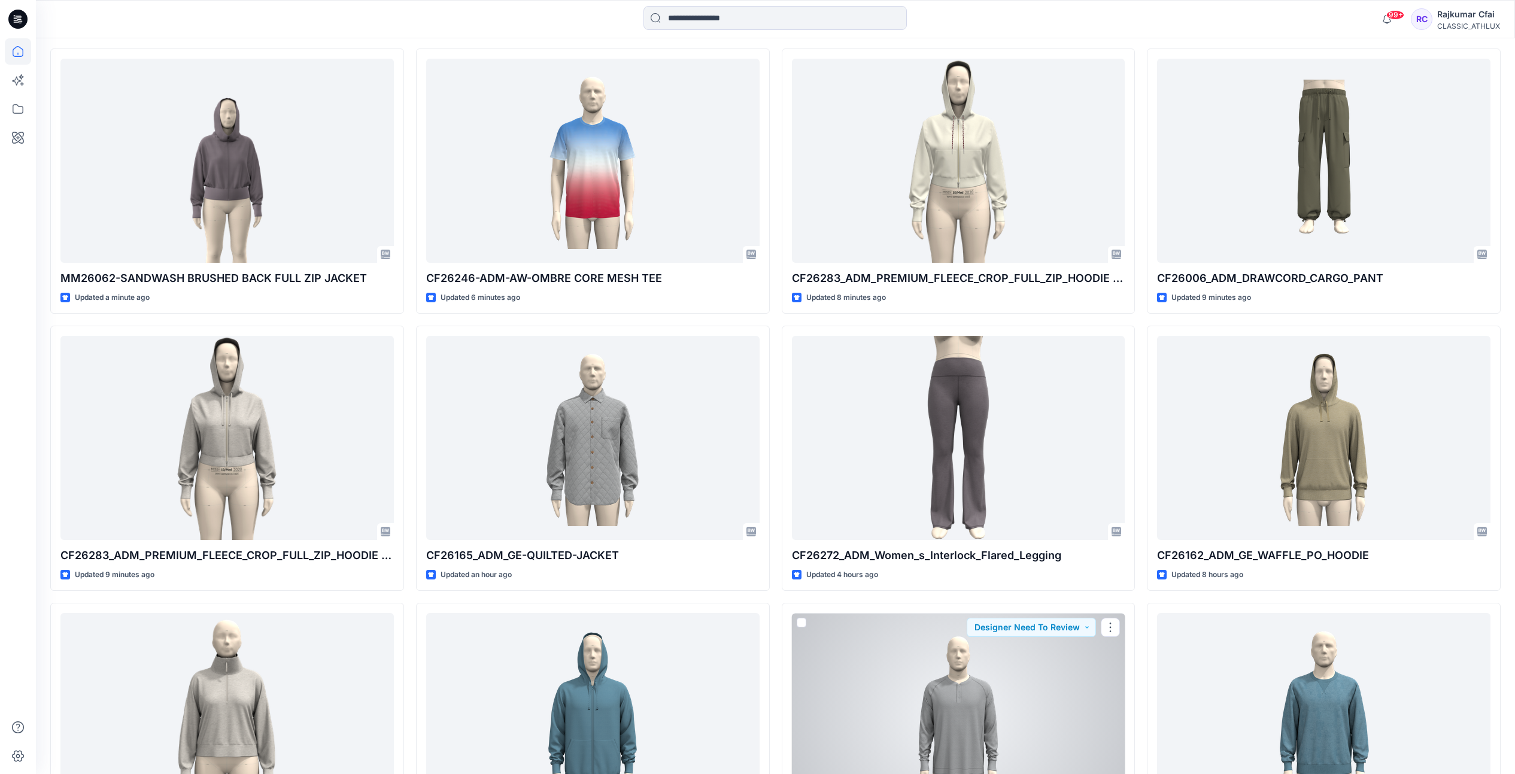
scroll to position [258, 0]
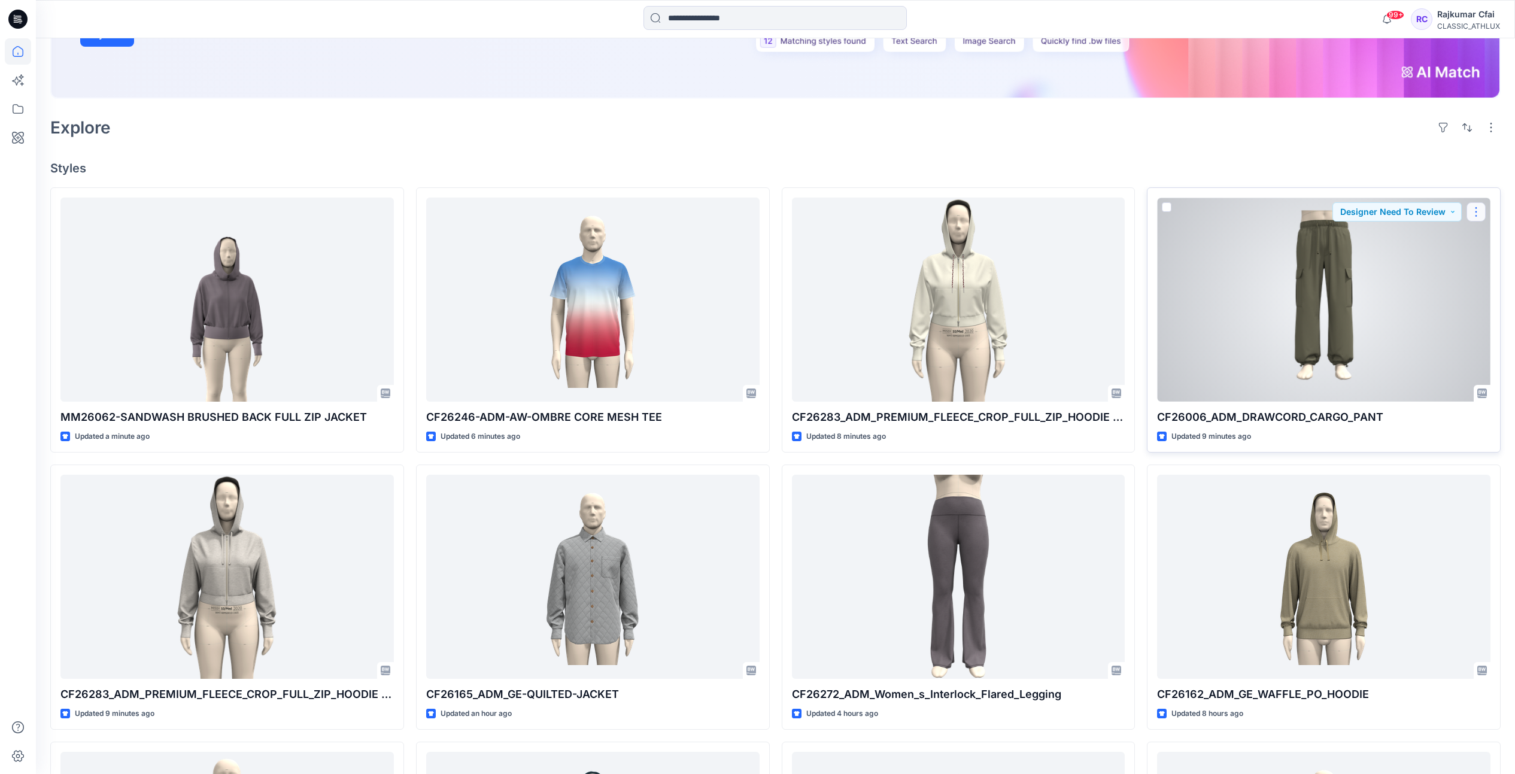
click at [1475, 212] on button "button" at bounding box center [1475, 211] width 19 height 19
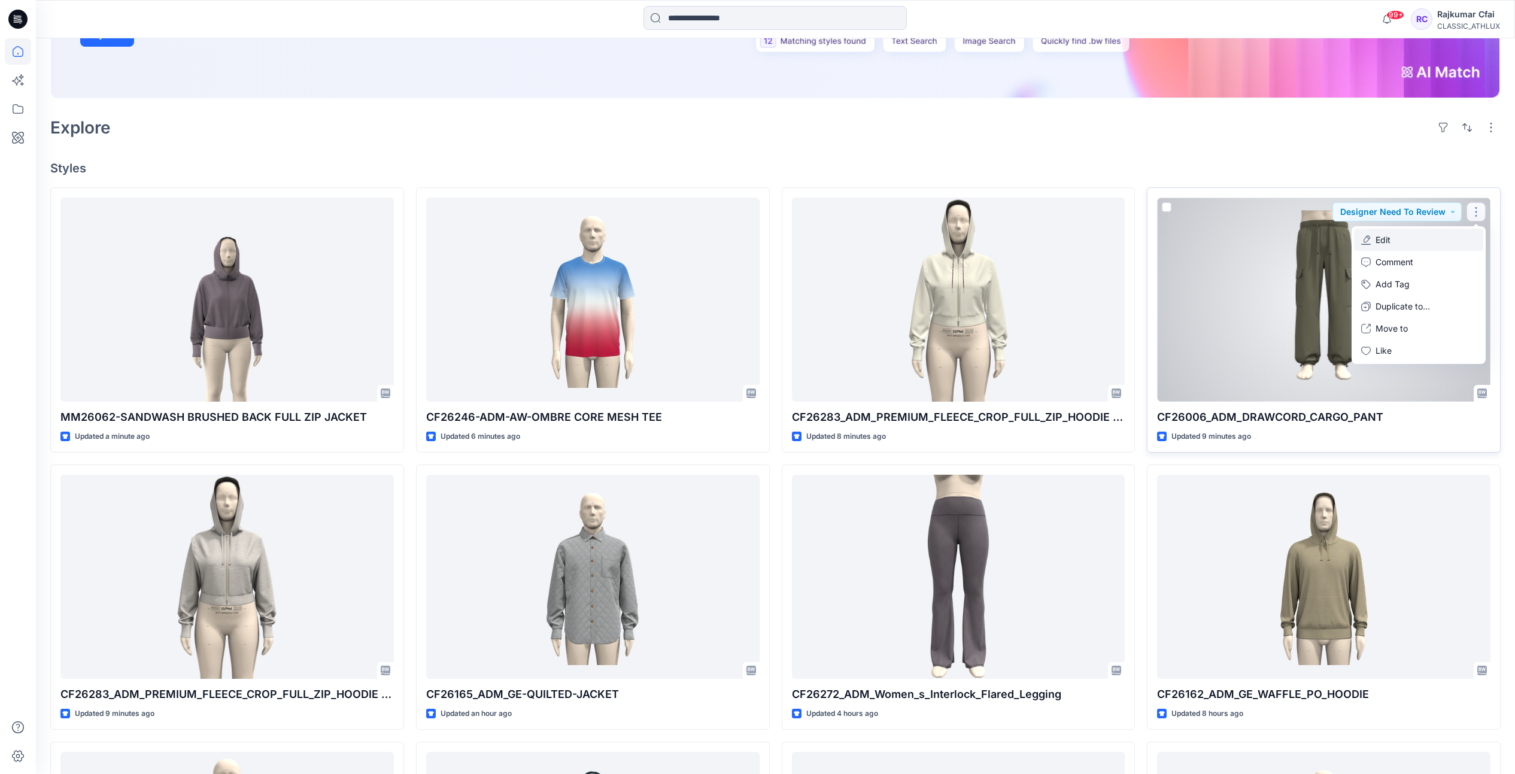
click at [1384, 239] on p "Edit" at bounding box center [1383, 239] width 15 height 13
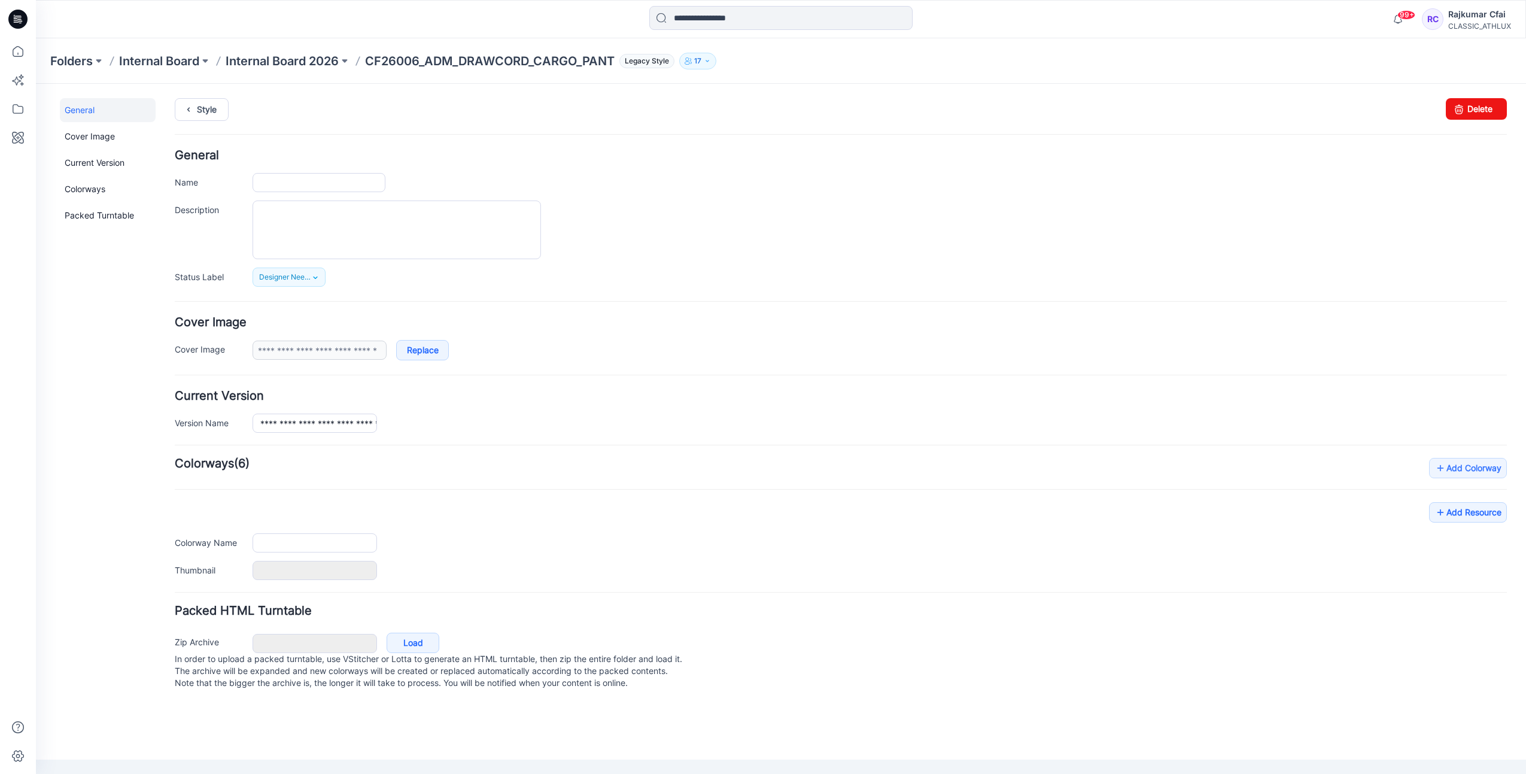
type input "**********"
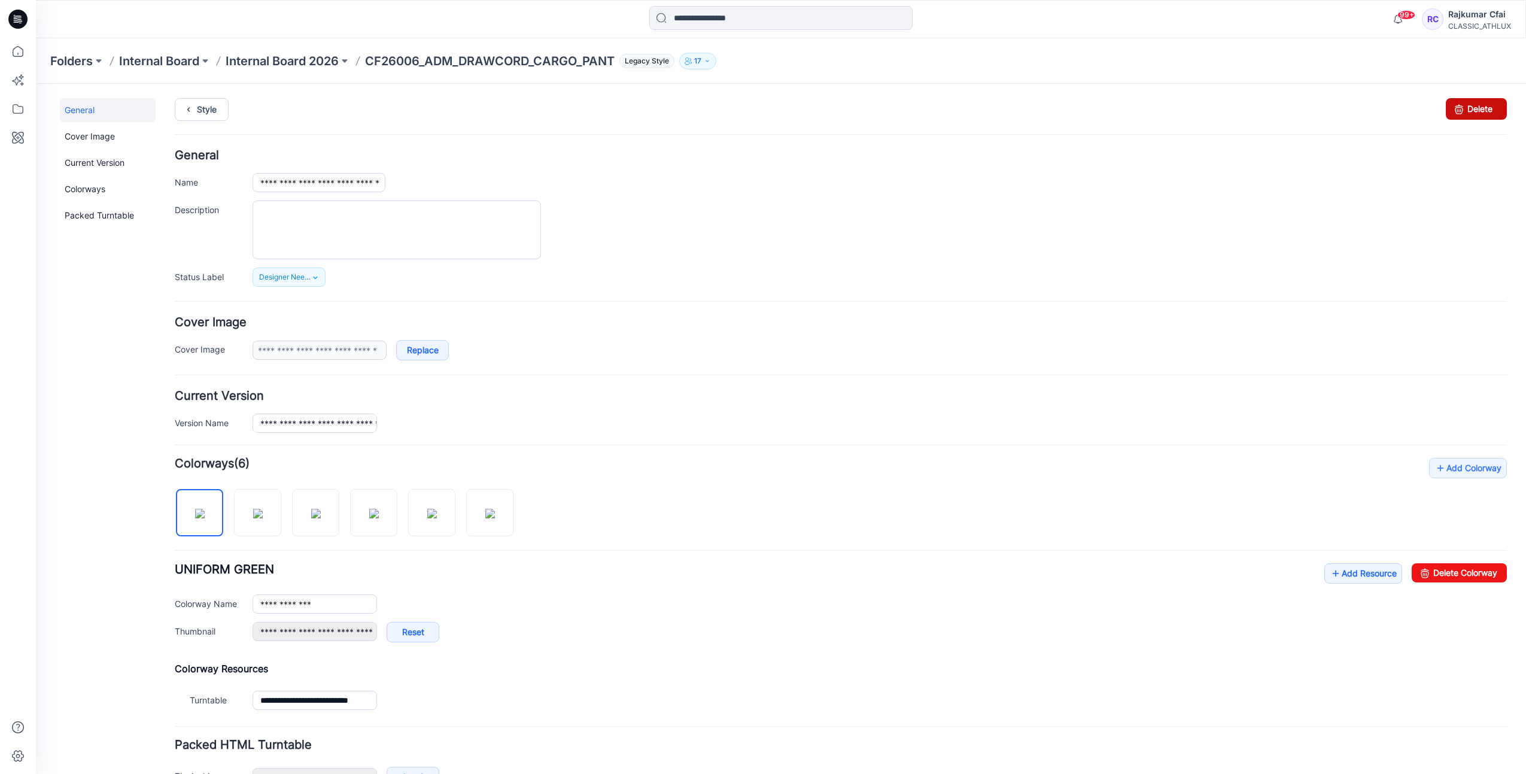
drag, startPoint x: 878, startPoint y: 165, endPoint x: 1463, endPoint y: 113, distance: 587.7
click at [1463, 113] on link "Delete" at bounding box center [1476, 109] width 61 height 22
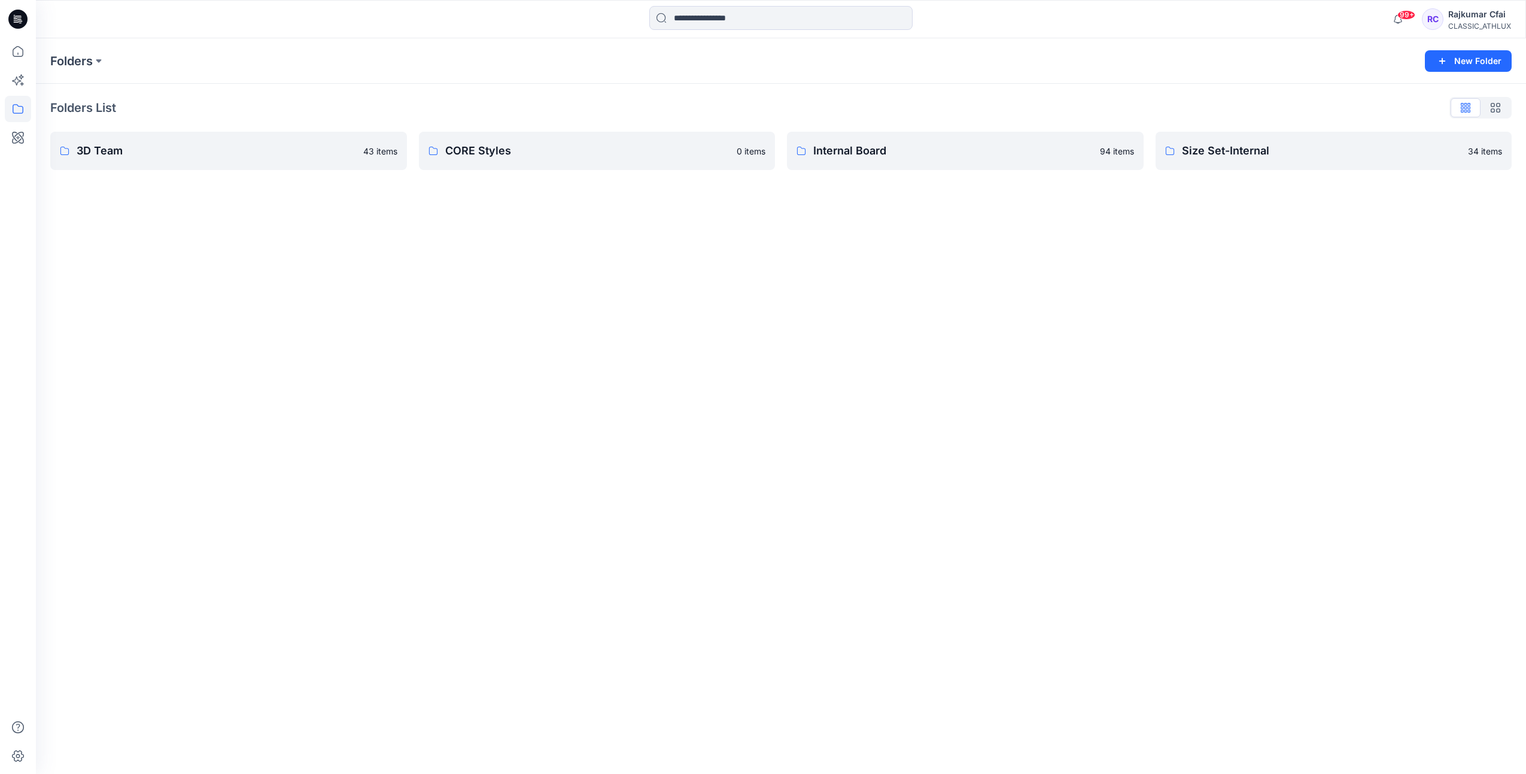
click at [15, 17] on icon at bounding box center [17, 19] width 19 height 19
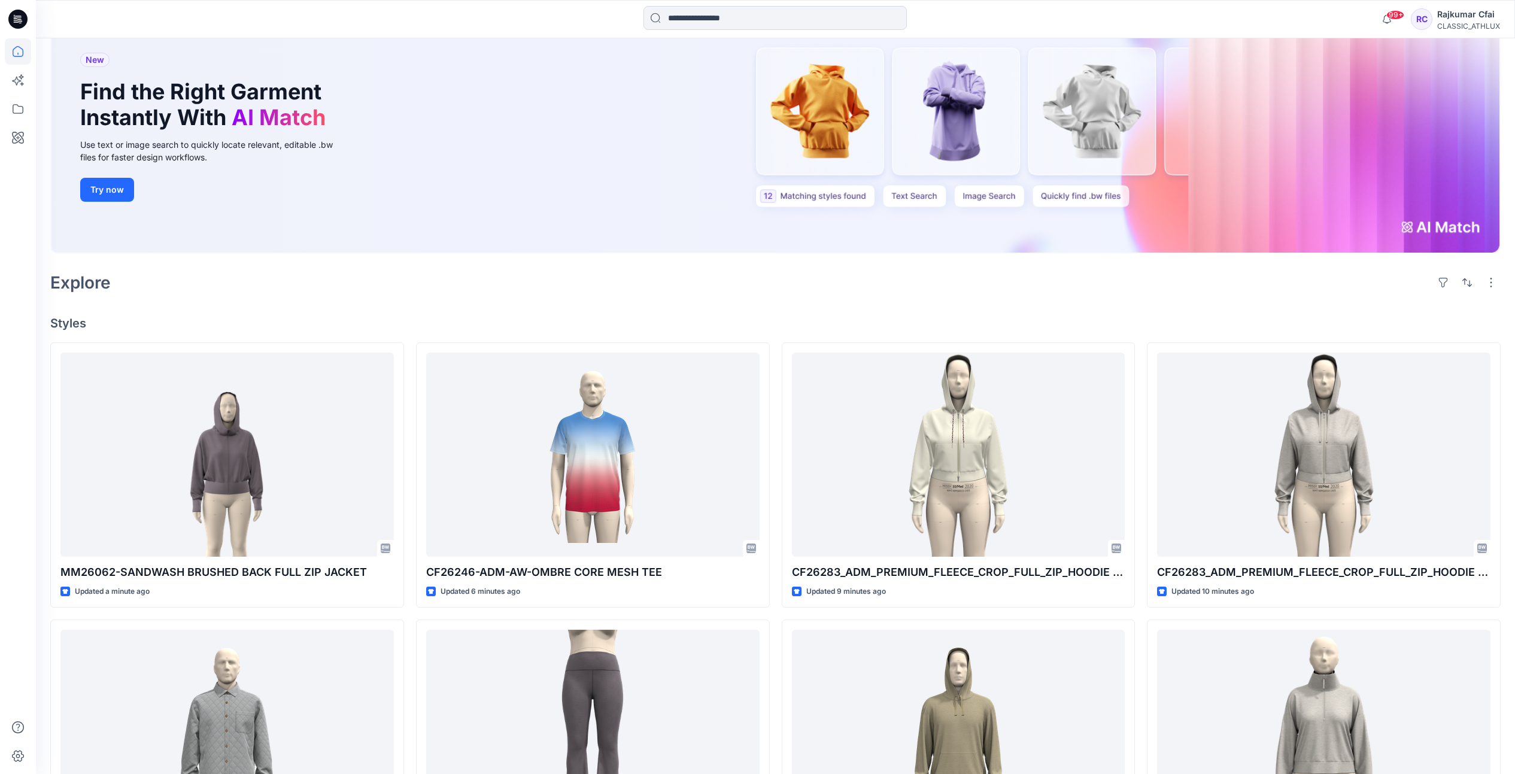
scroll to position [299, 0]
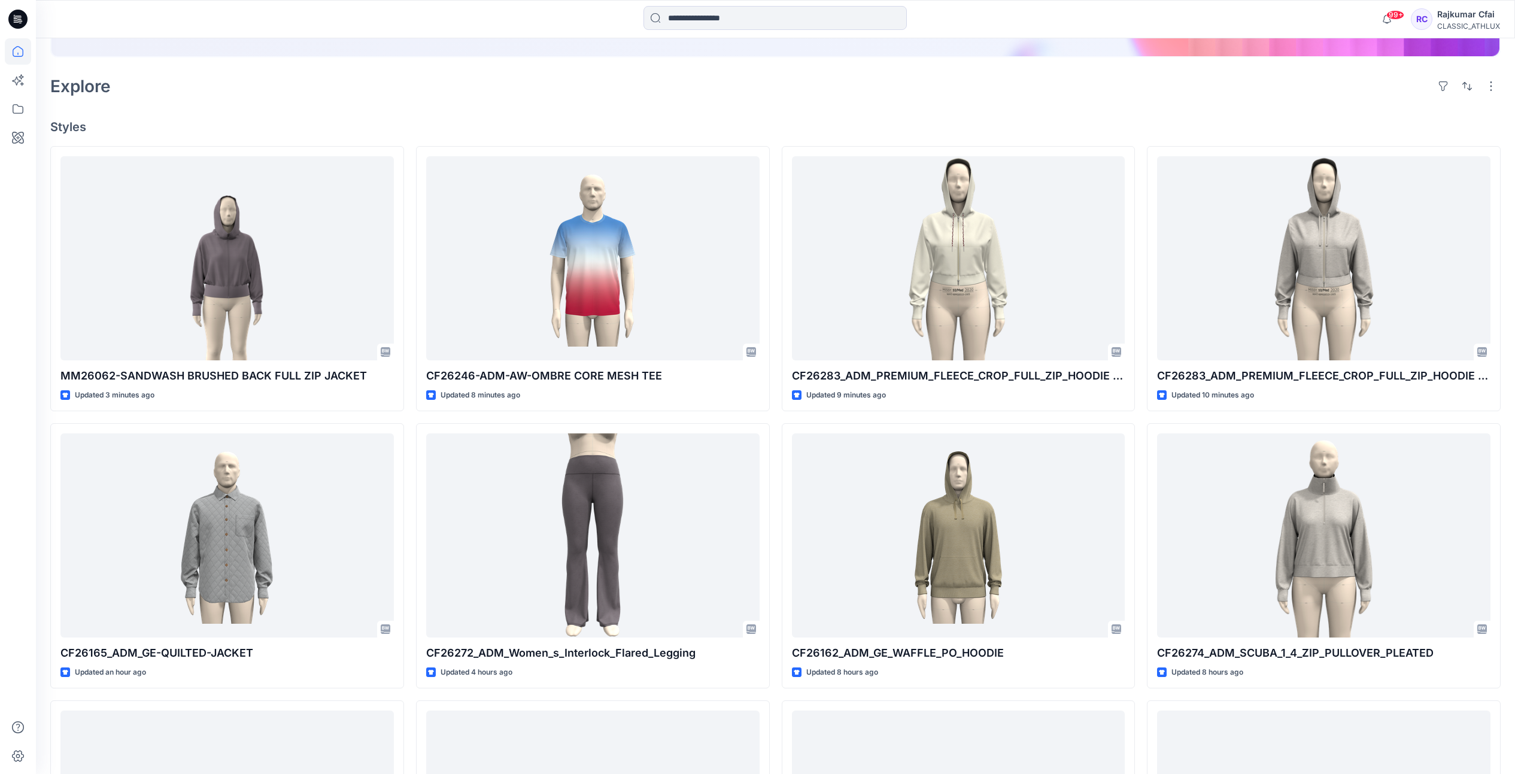
click at [26, 18] on icon at bounding box center [17, 19] width 19 height 19
drag, startPoint x: 23, startPoint y: 20, endPoint x: 41, endPoint y: 76, distance: 58.7
click at [23, 20] on icon at bounding box center [17, 19] width 19 height 19
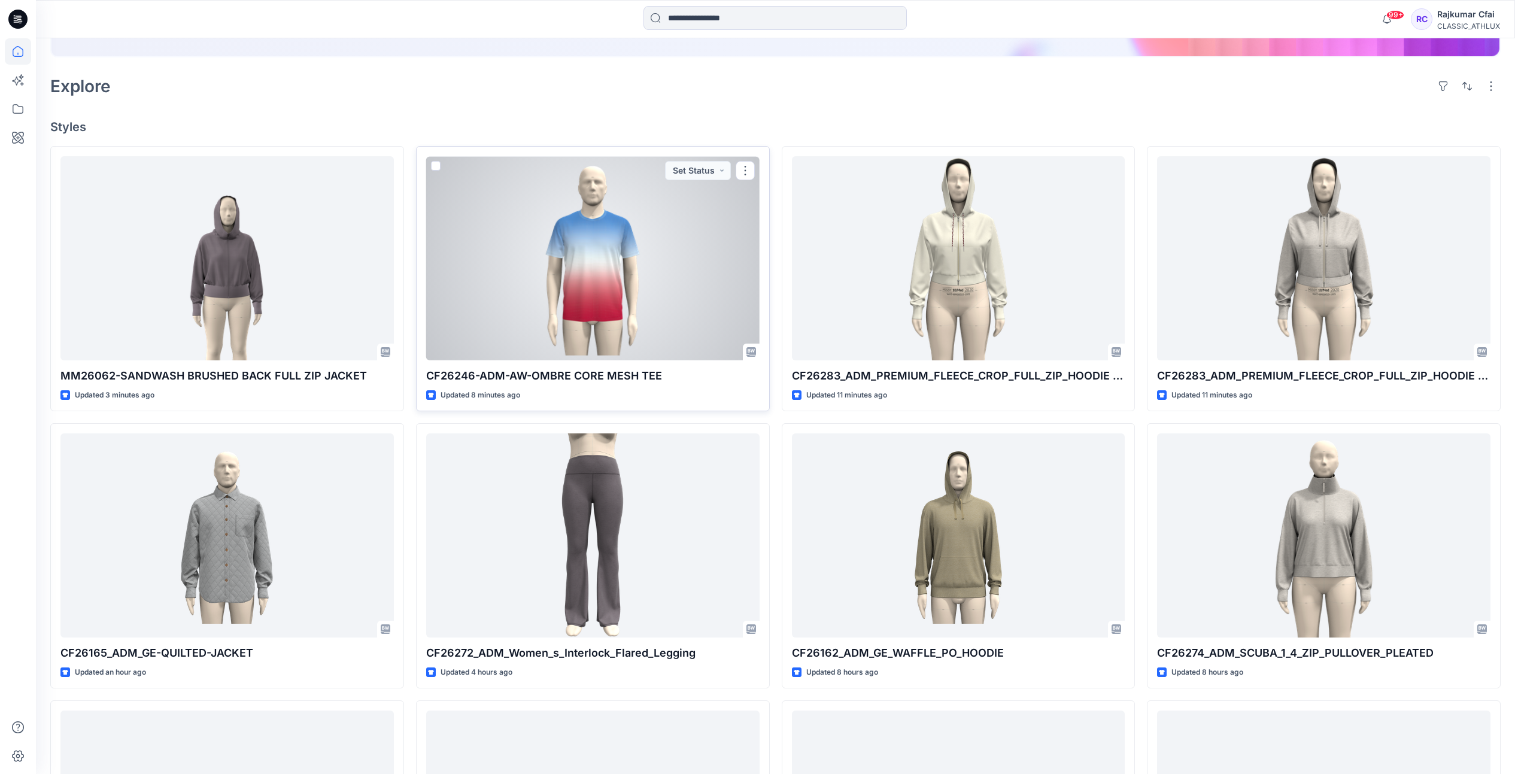
click at [636, 289] on div at bounding box center [592, 258] width 333 height 204
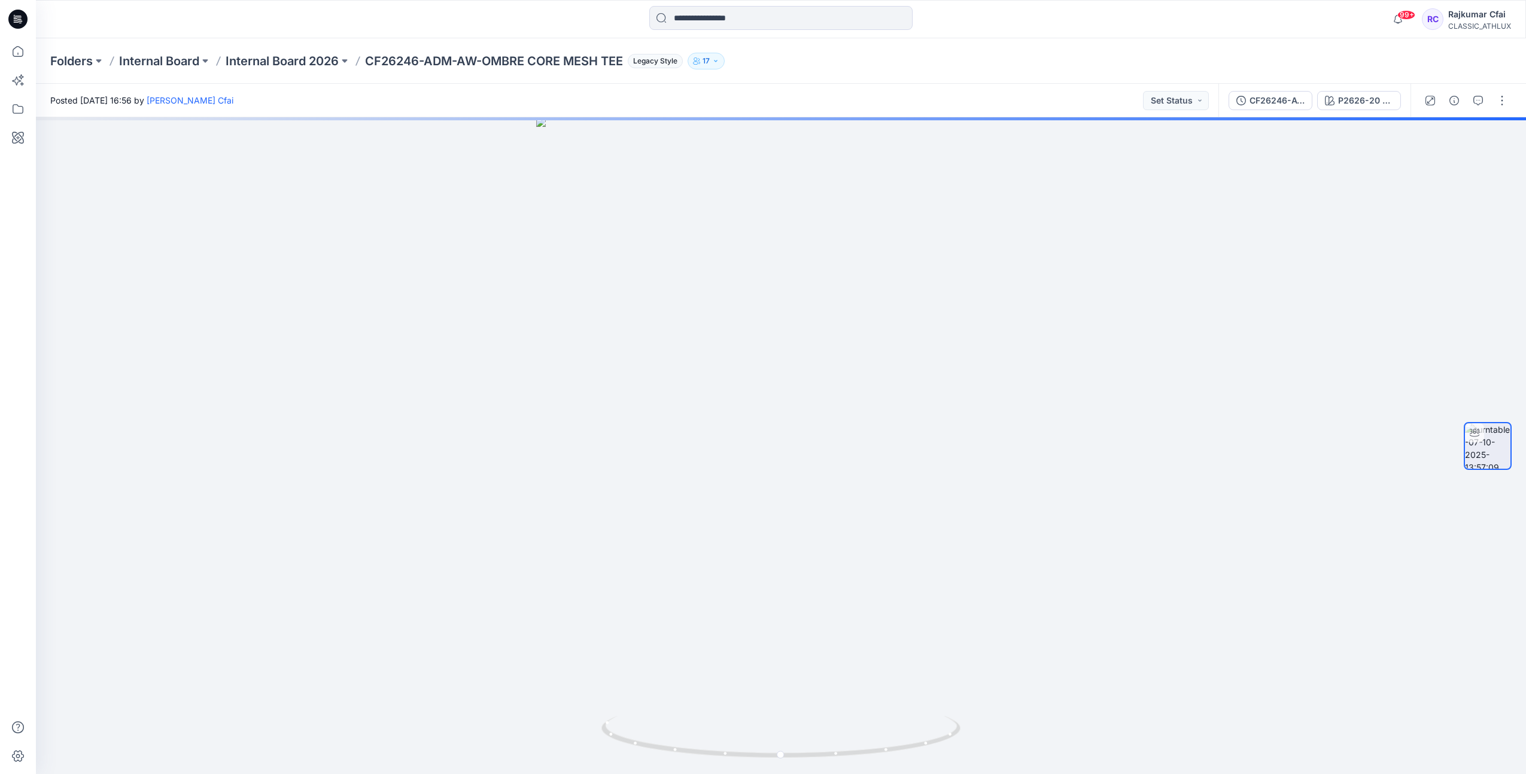
click at [17, 18] on icon at bounding box center [17, 19] width 19 height 38
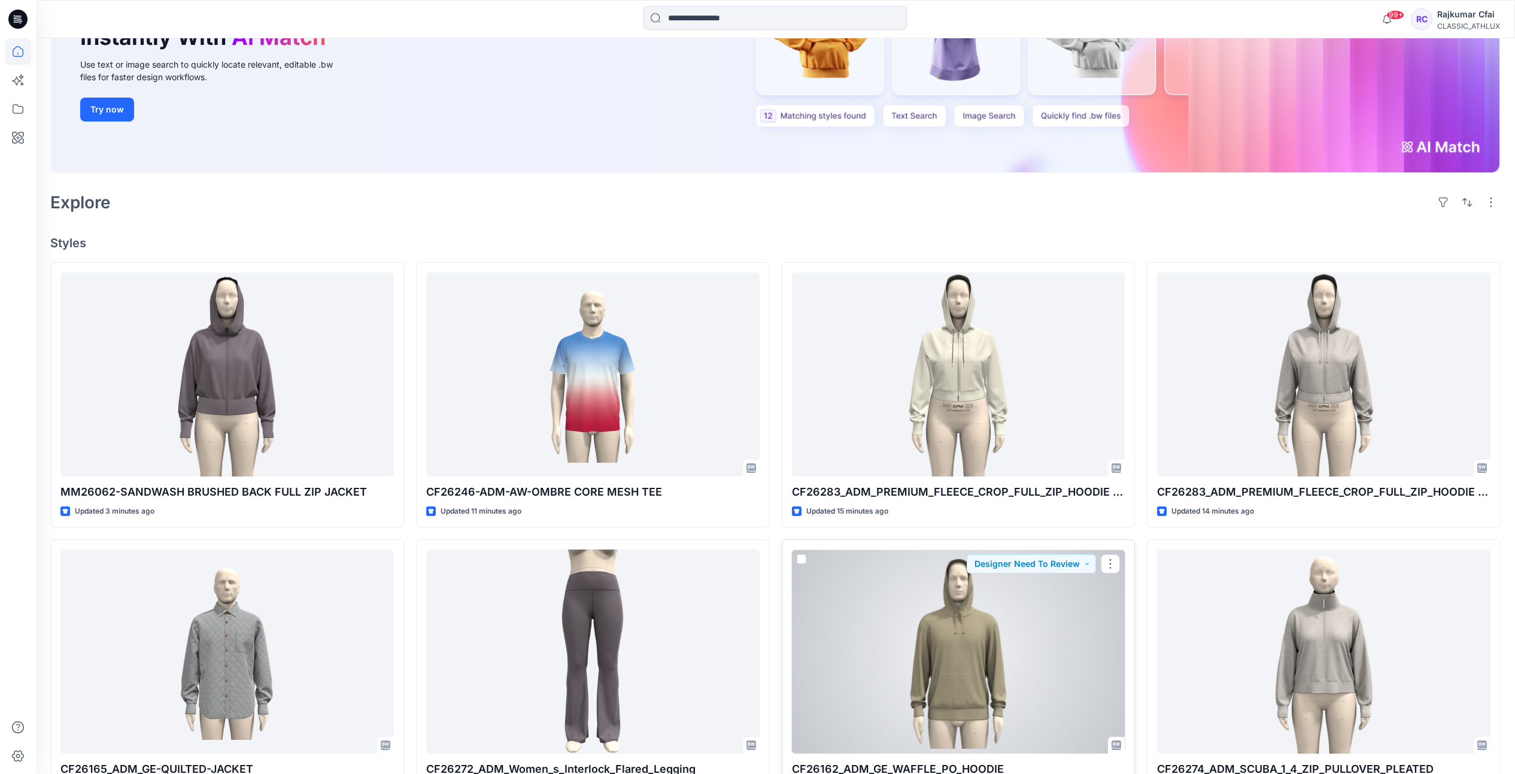
scroll to position [333, 0]
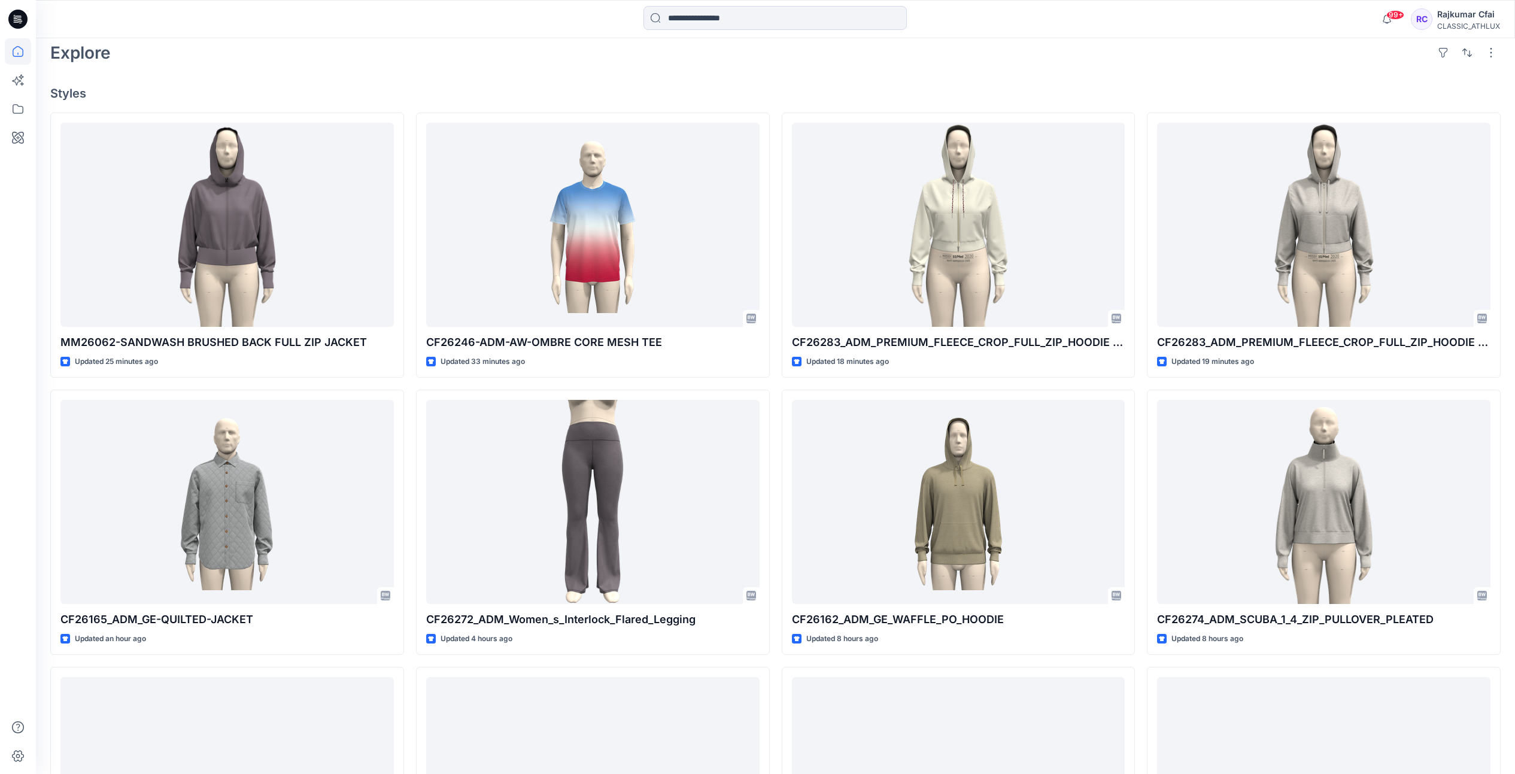
drag, startPoint x: 637, startPoint y: 83, endPoint x: 596, endPoint y: 504, distance: 422.9
